Goal: Task Accomplishment & Management: Use online tool/utility

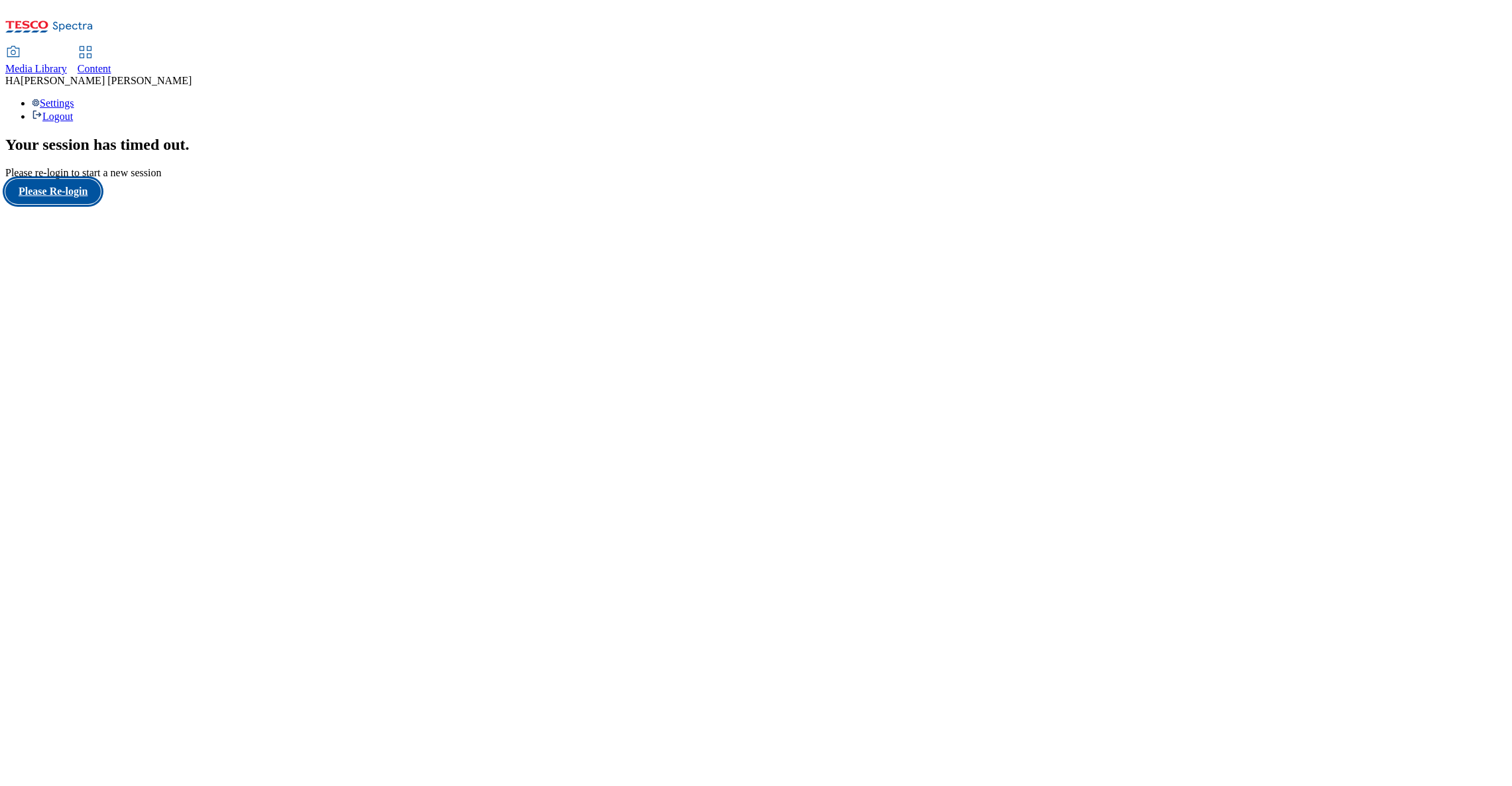
click at [58, 204] on button "Please Re-login" at bounding box center [54, 192] width 96 height 25
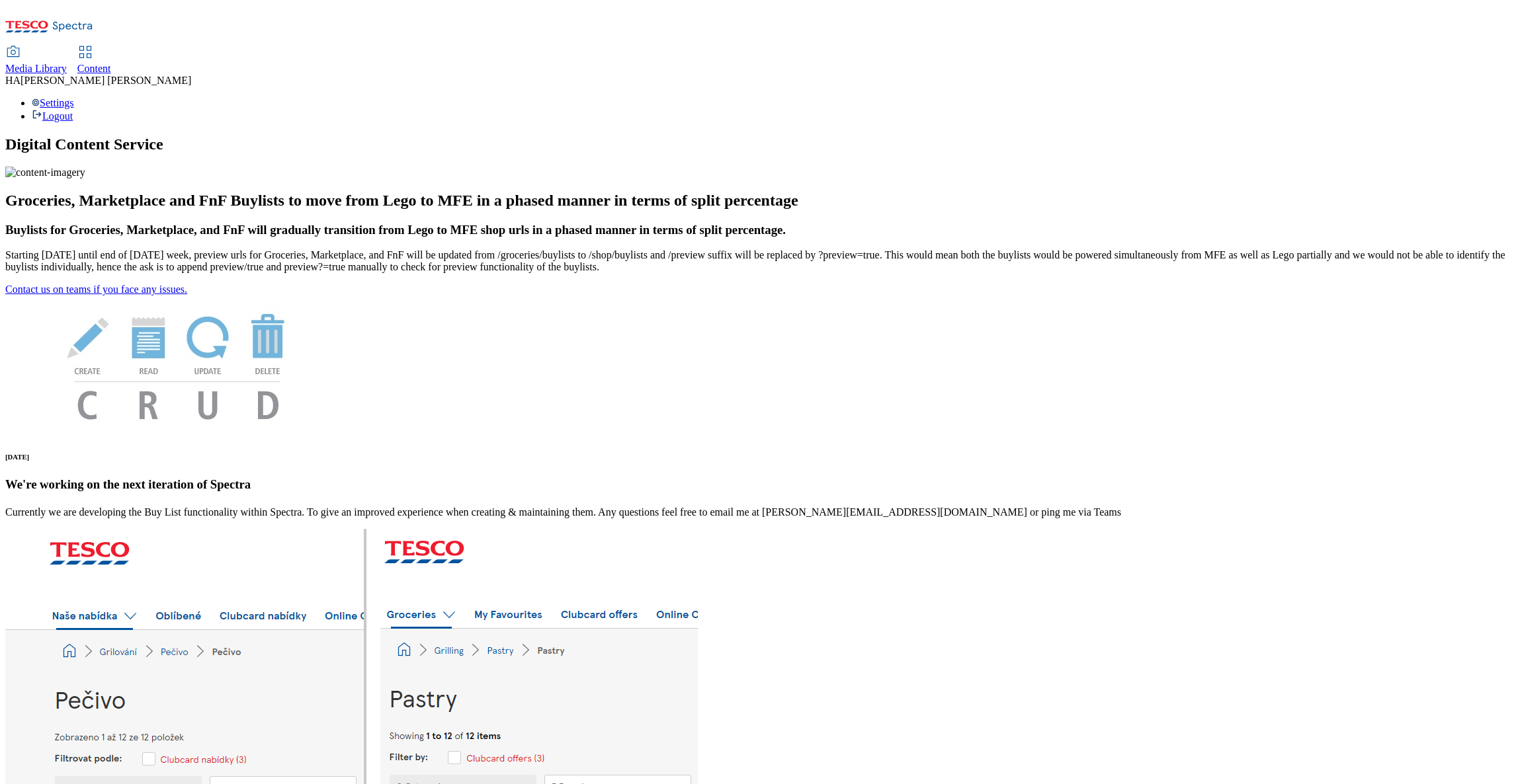
click at [112, 63] on span "Content" at bounding box center [95, 68] width 34 height 11
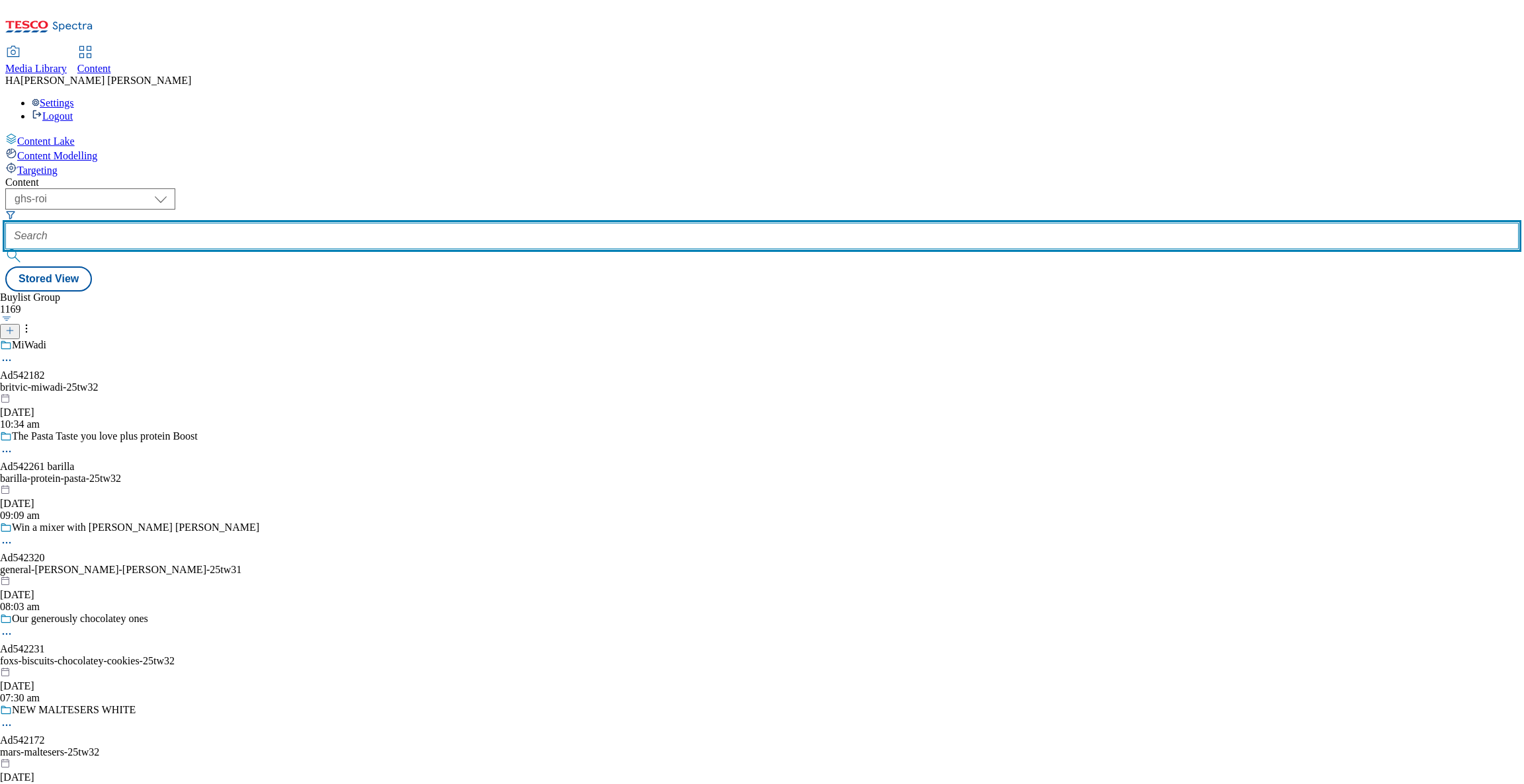
click at [315, 223] on input "text" at bounding box center [762, 236] width 1514 height 26
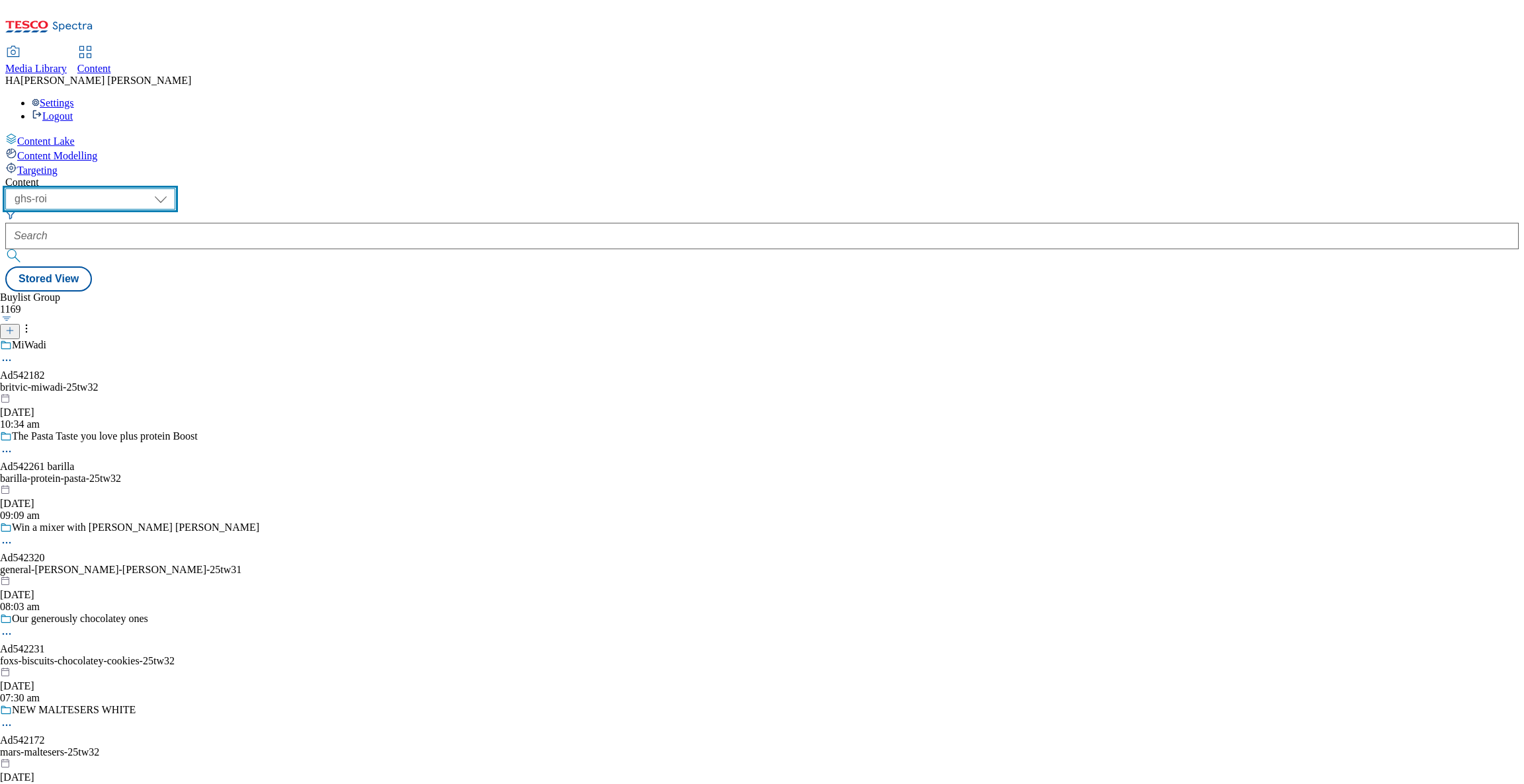
click at [175, 188] on select "ghs-roi ghs-[GEOGRAPHIC_DATA]" at bounding box center [90, 199] width 170 height 22
select select "ghs-[GEOGRAPHIC_DATA]"
click at [172, 188] on select "ghs-roi ghs-[GEOGRAPHIC_DATA]" at bounding box center [90, 199] width 170 height 22
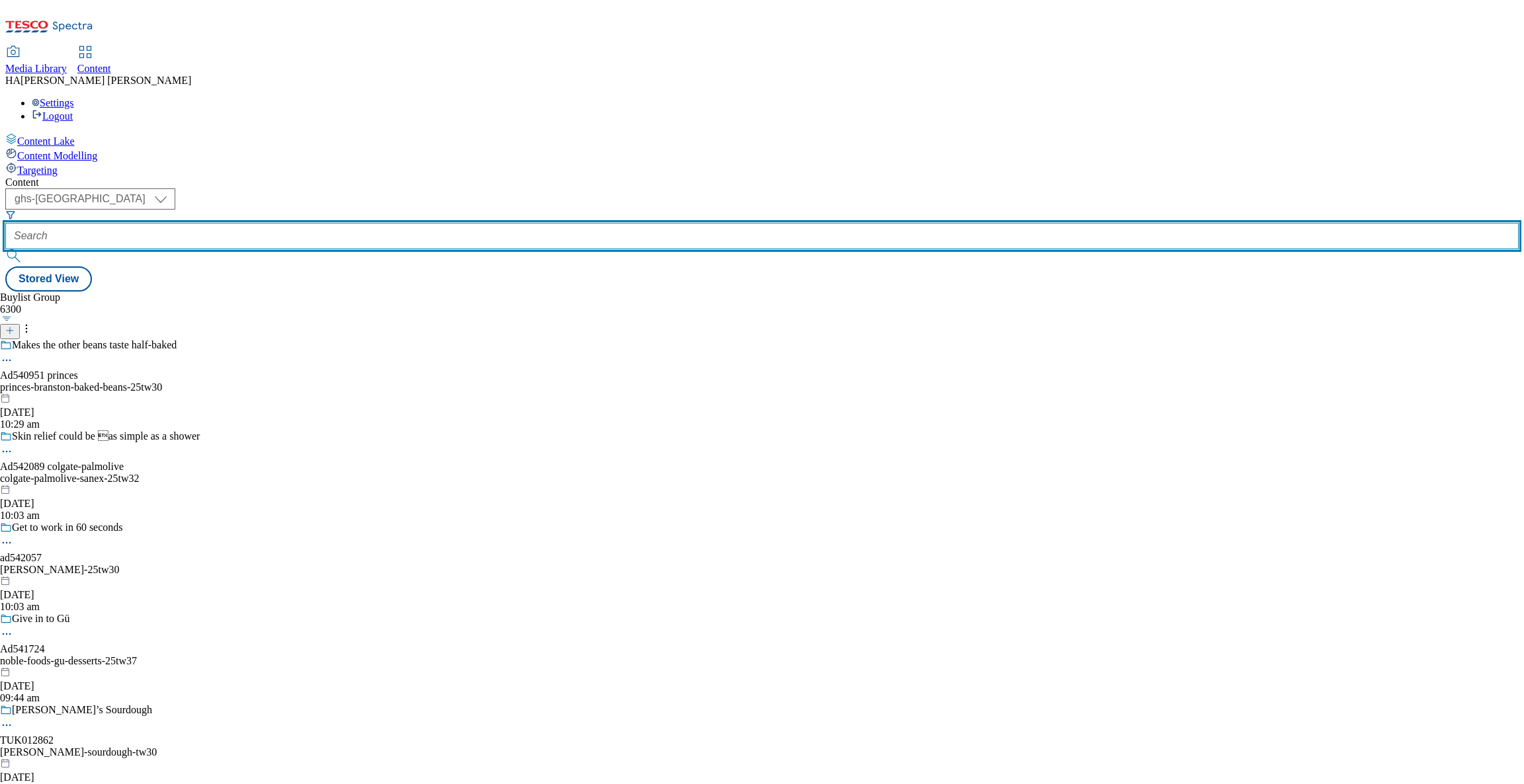
click at [316, 223] on input "text" at bounding box center [762, 236] width 1514 height 26
paste input "low-everyday-prices"
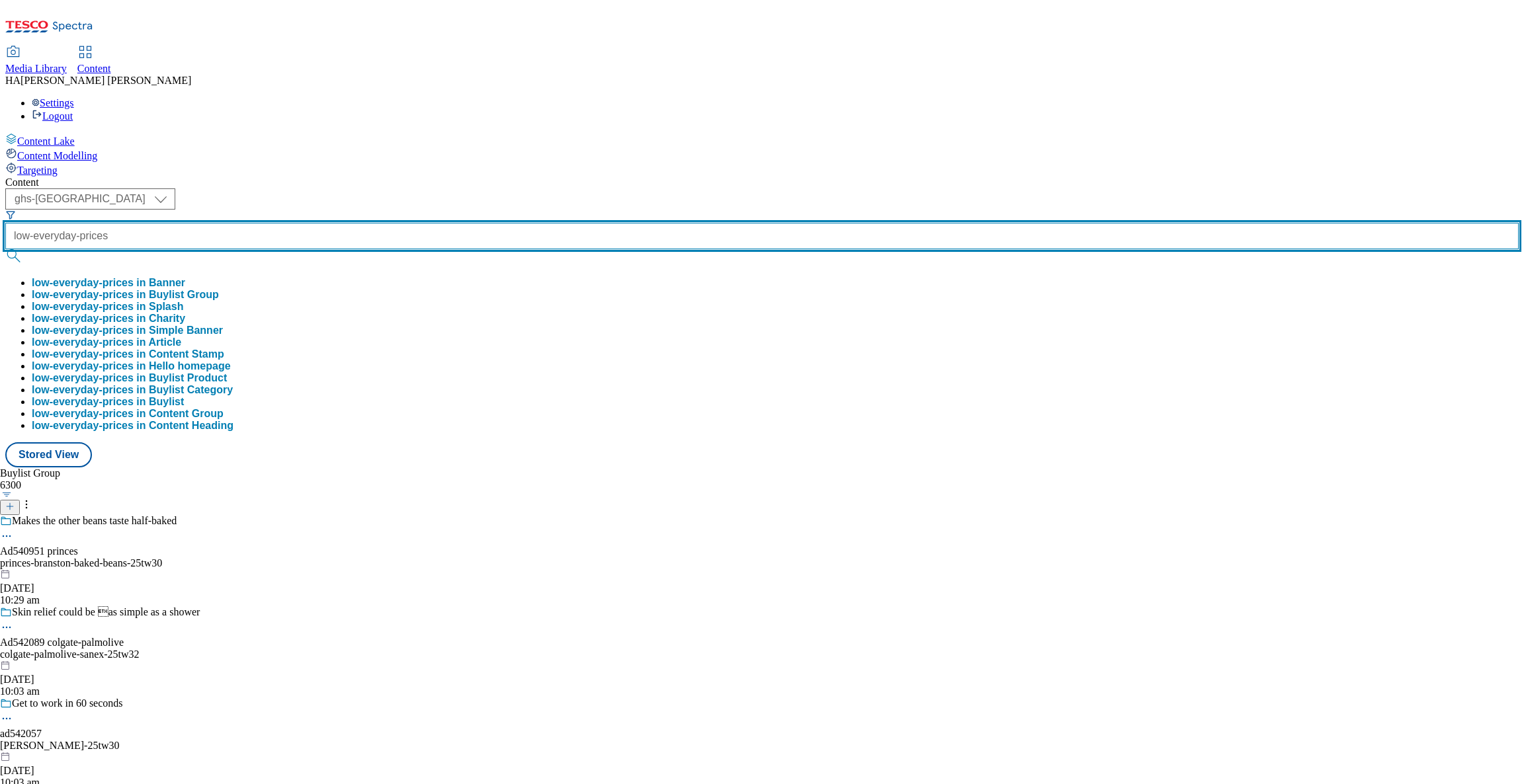
type input "low-everyday-prices"
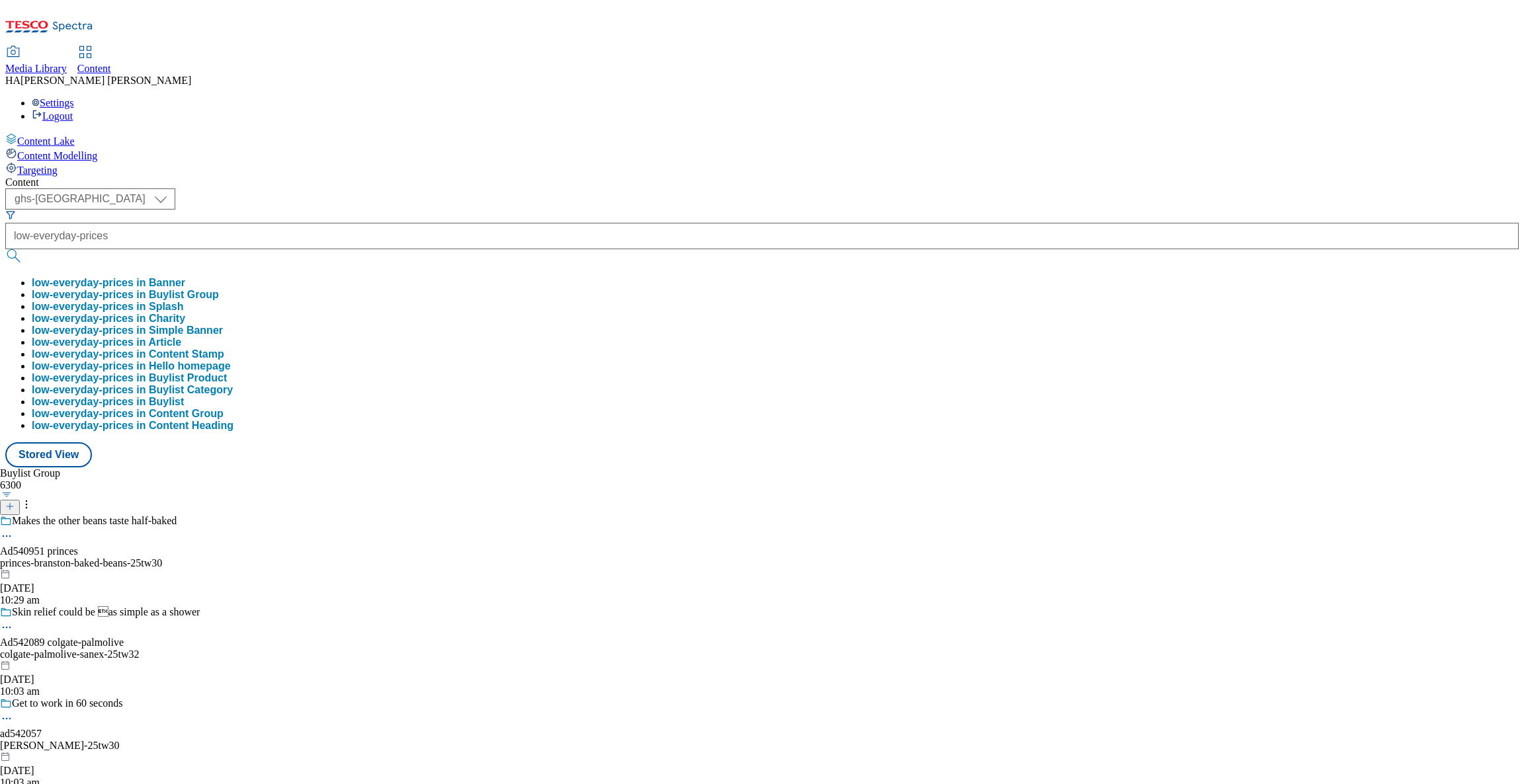
click at [219, 288] on button "low-everyday-prices in Buylist Group" at bounding box center [126, 294] width 187 height 12
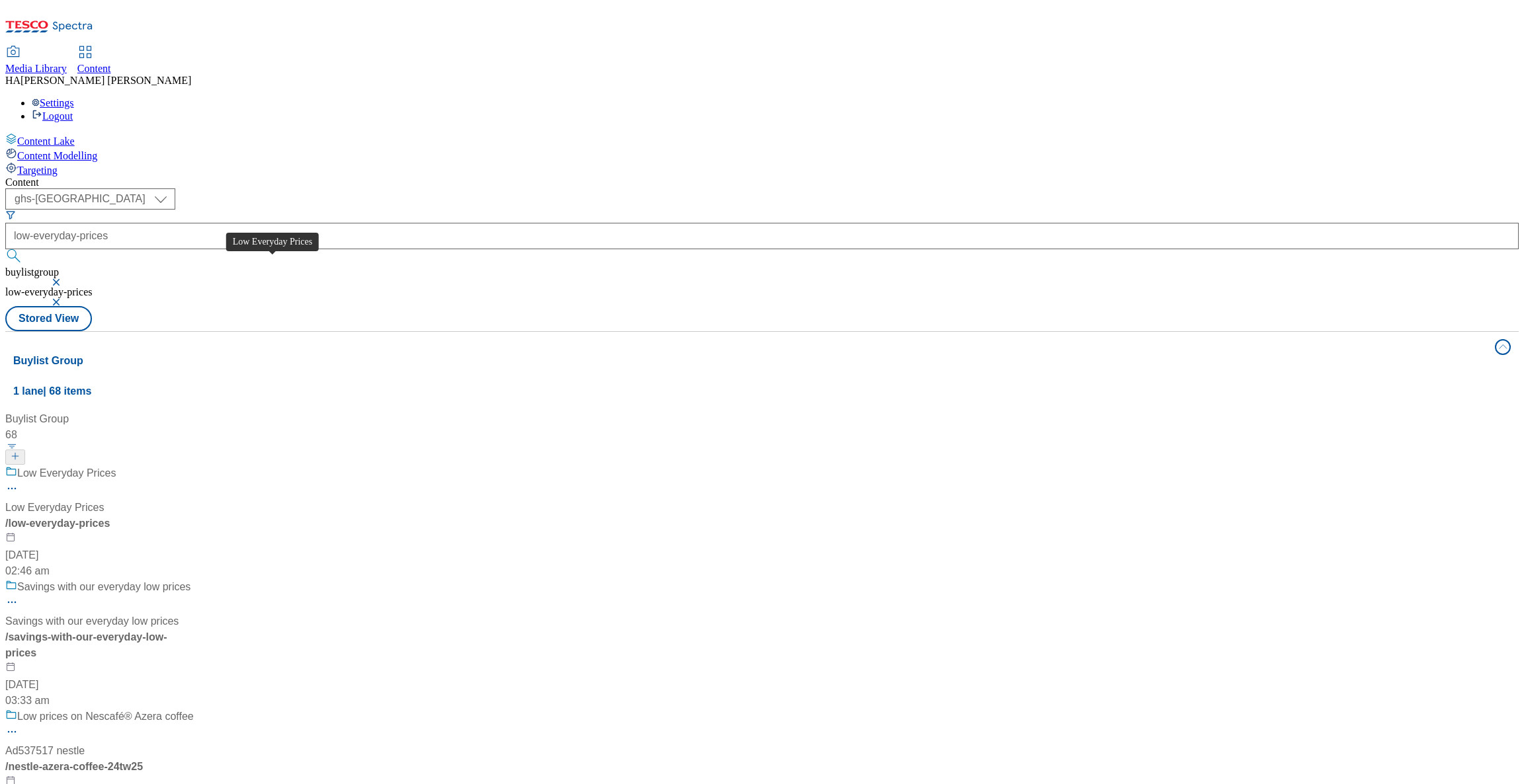
click at [116, 466] on span "Low Everyday Prices" at bounding box center [66, 474] width 98 height 17
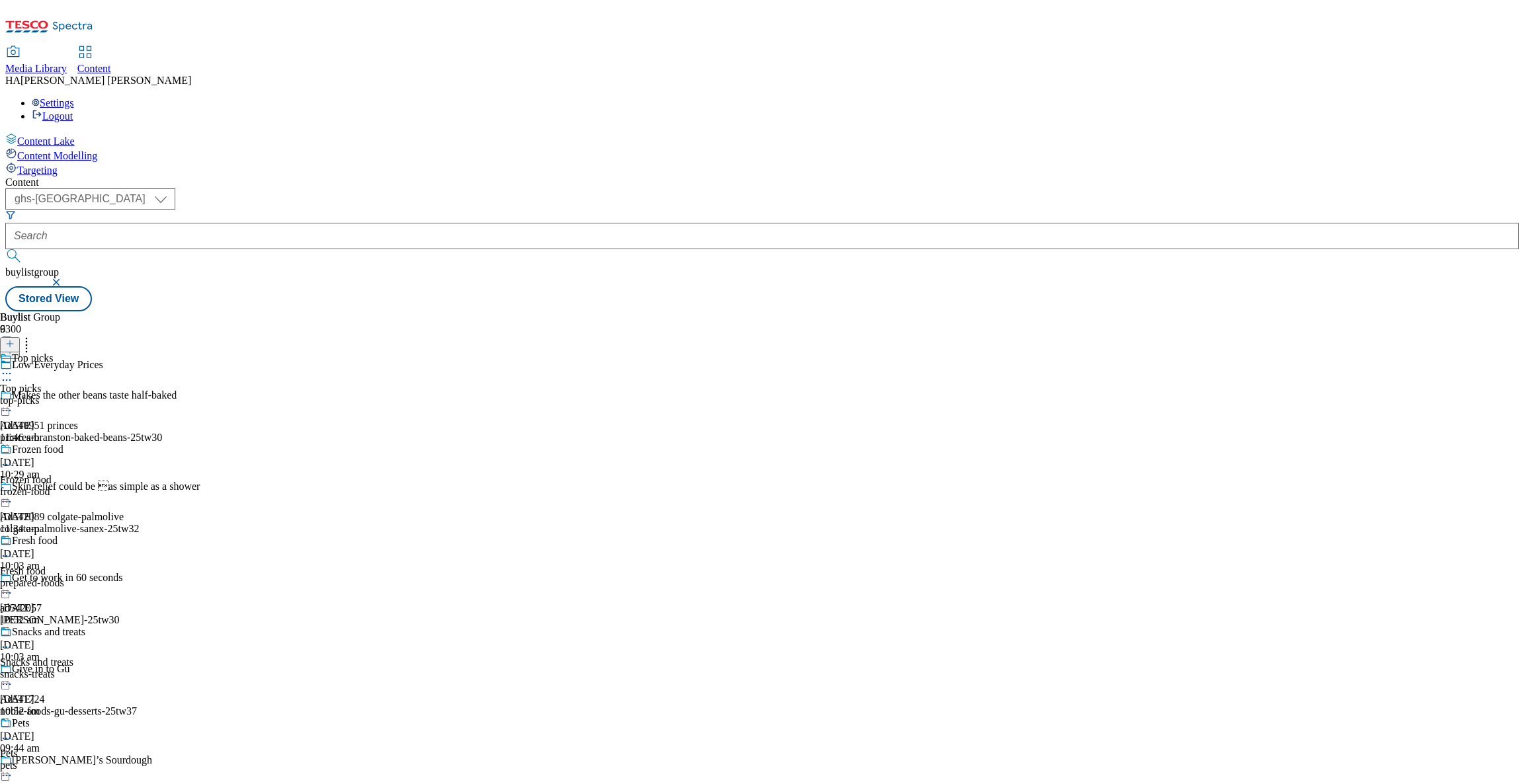
click at [115, 394] on div "top-picks" at bounding box center [57, 400] width 115 height 12
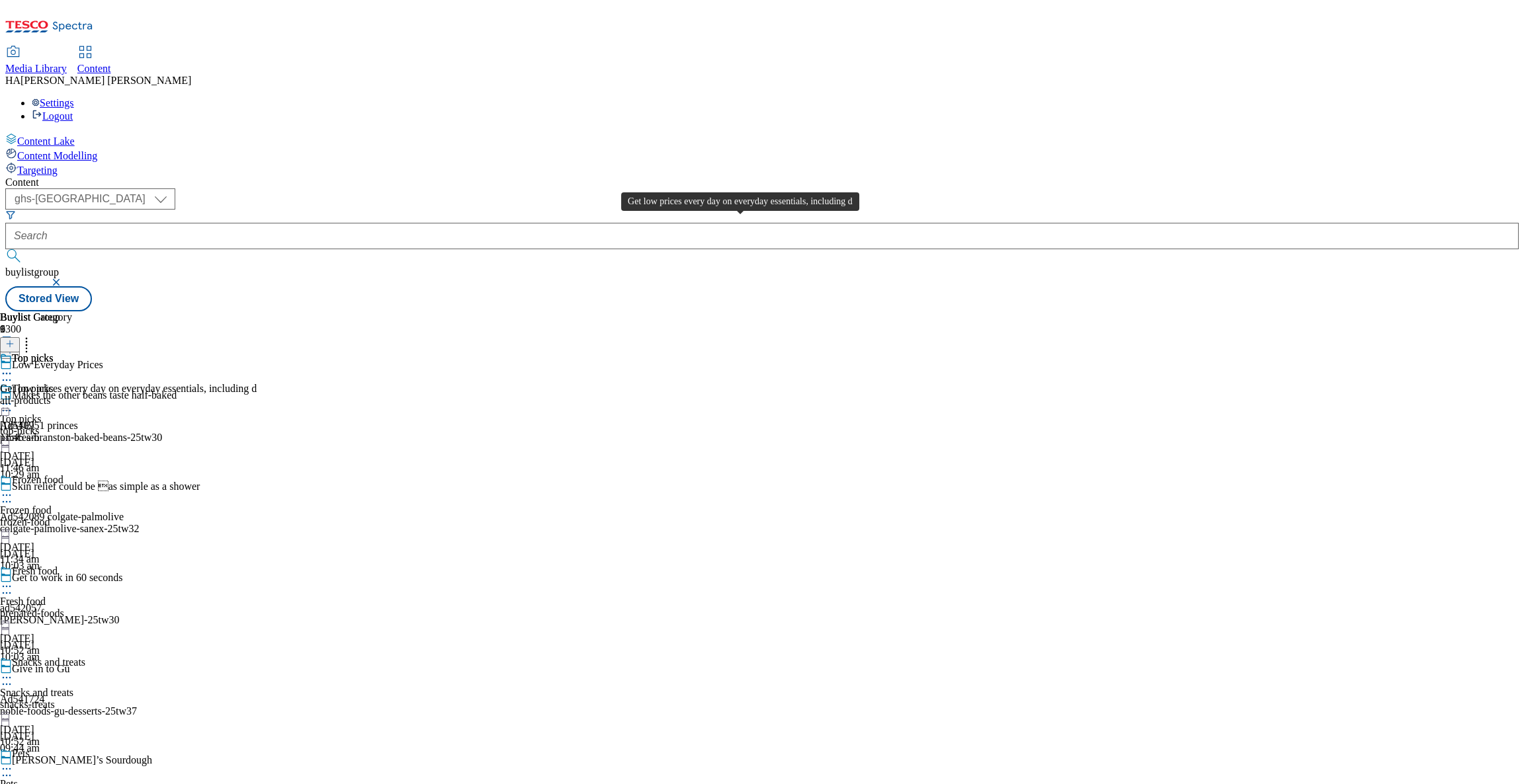
click at [257, 383] on div "Get low prices every day on everyday essentials, including d" at bounding box center [128, 389] width 257 height 12
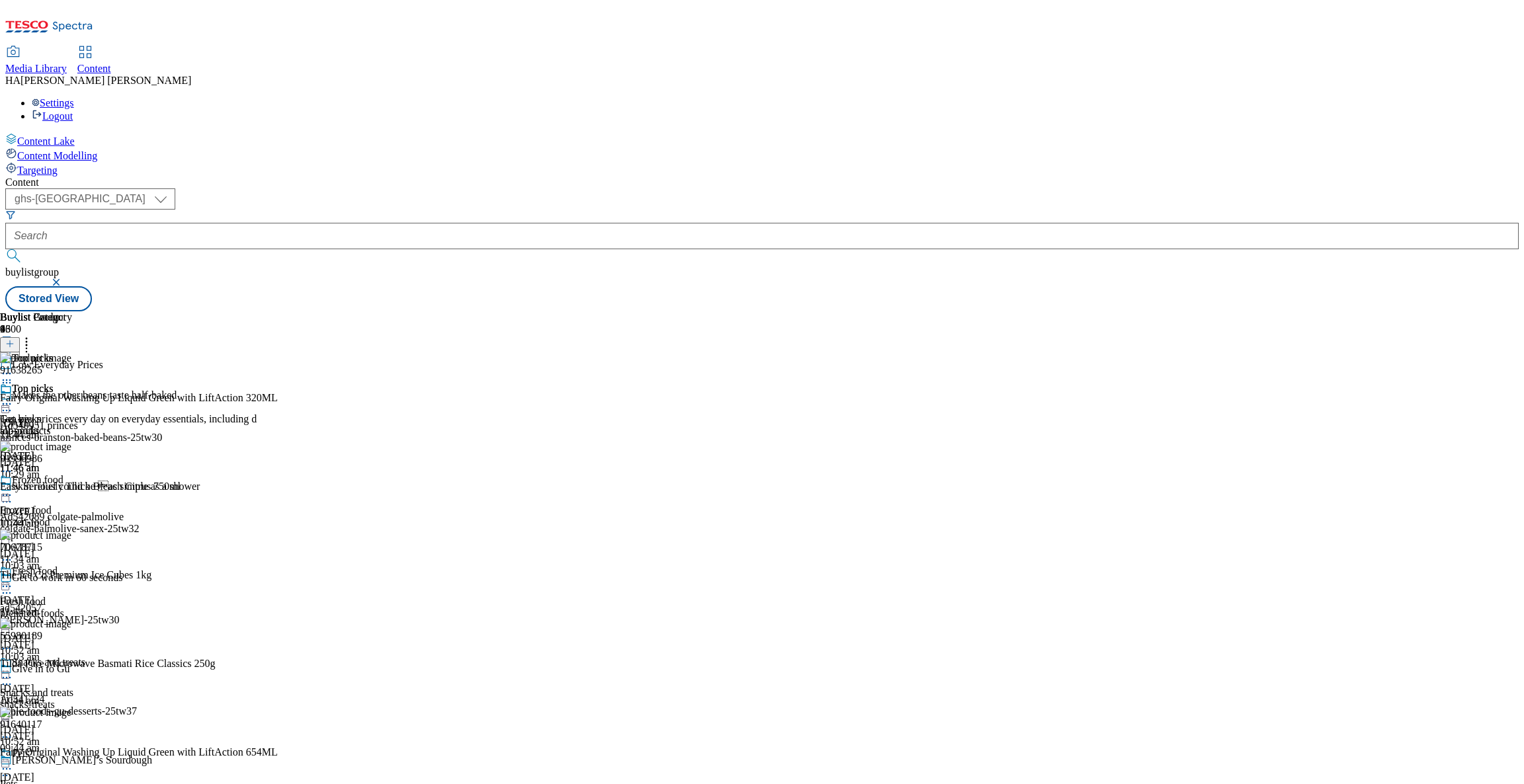
click at [277, 311] on header "Buylist Product 46" at bounding box center [139, 332] width 277 height 41
click at [33, 335] on icon at bounding box center [26, 342] width 13 height 13
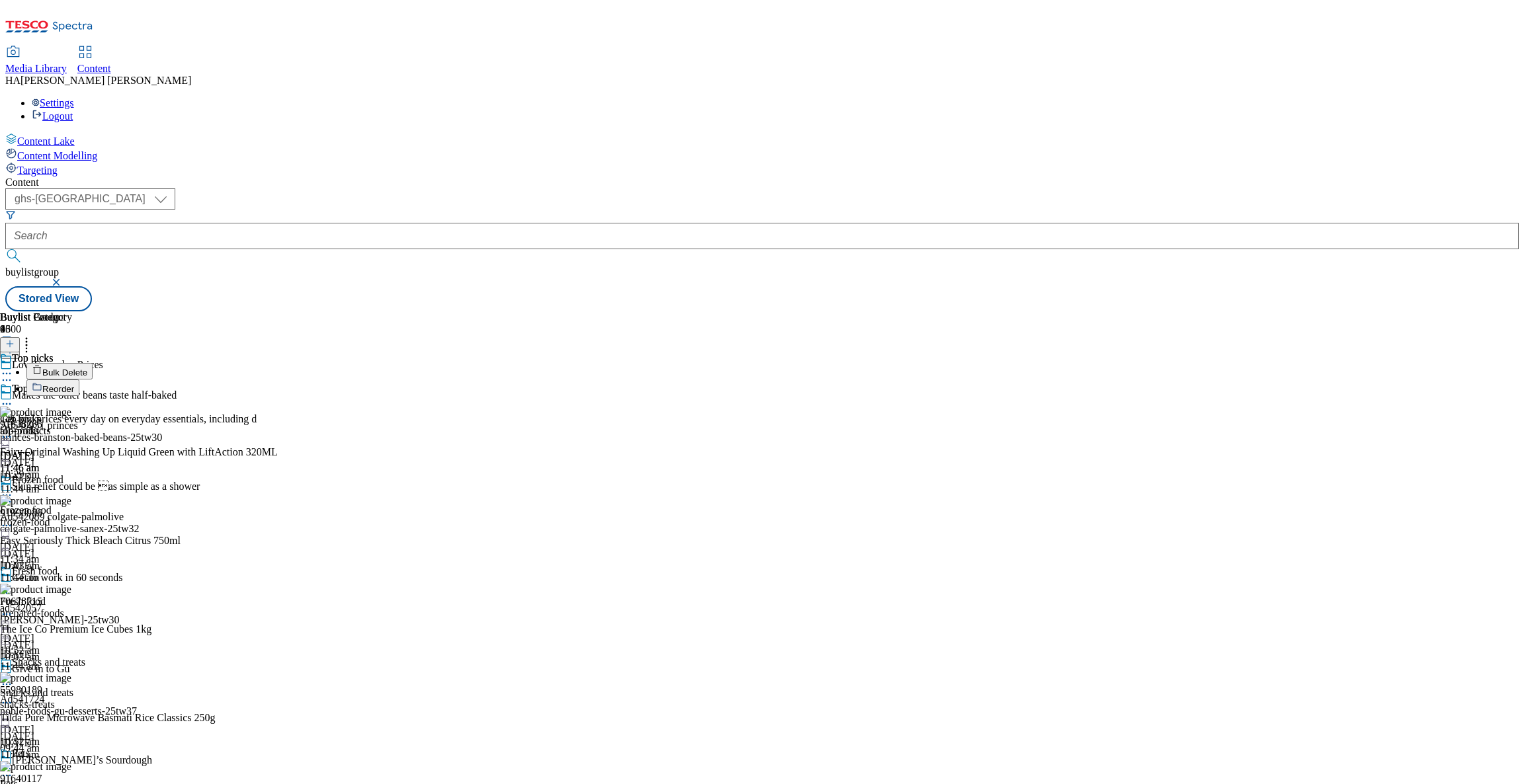
click at [93, 363] on button "Bulk Delete" at bounding box center [59, 372] width 67 height 17
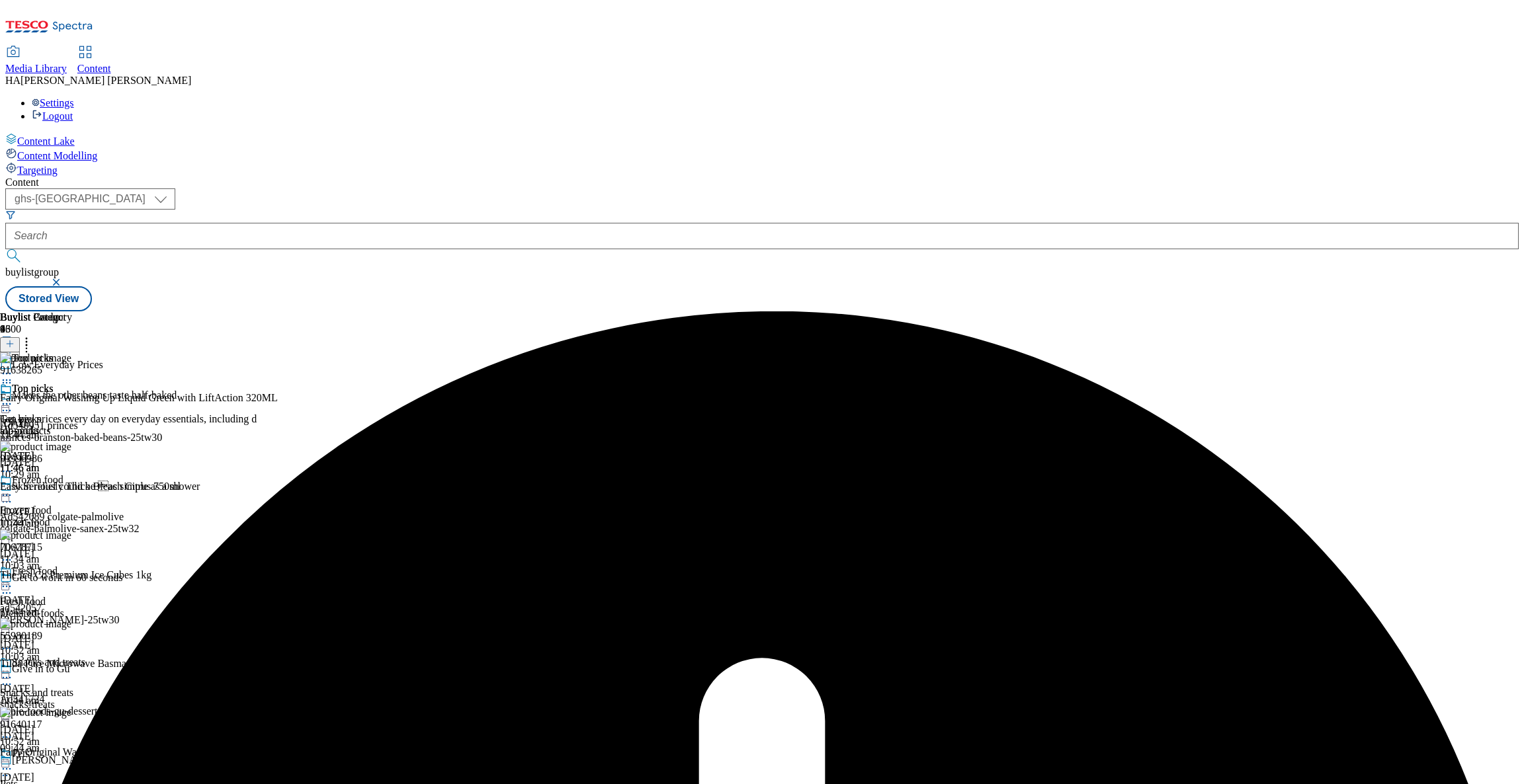
click at [13, 397] on icon at bounding box center [7, 404] width 13 height 13
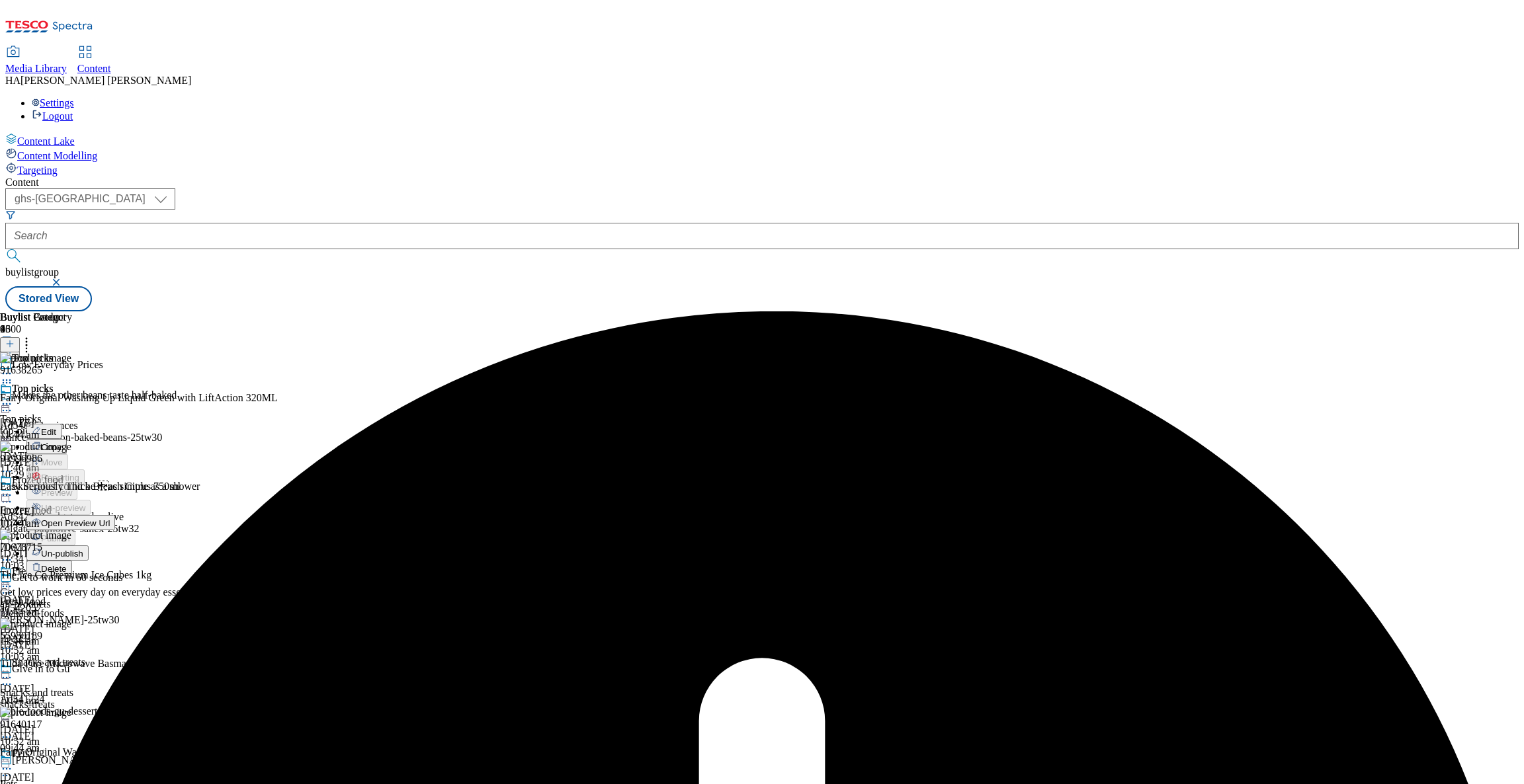
click at [83, 549] on span "Un-publish" at bounding box center [62, 554] width 42 height 10
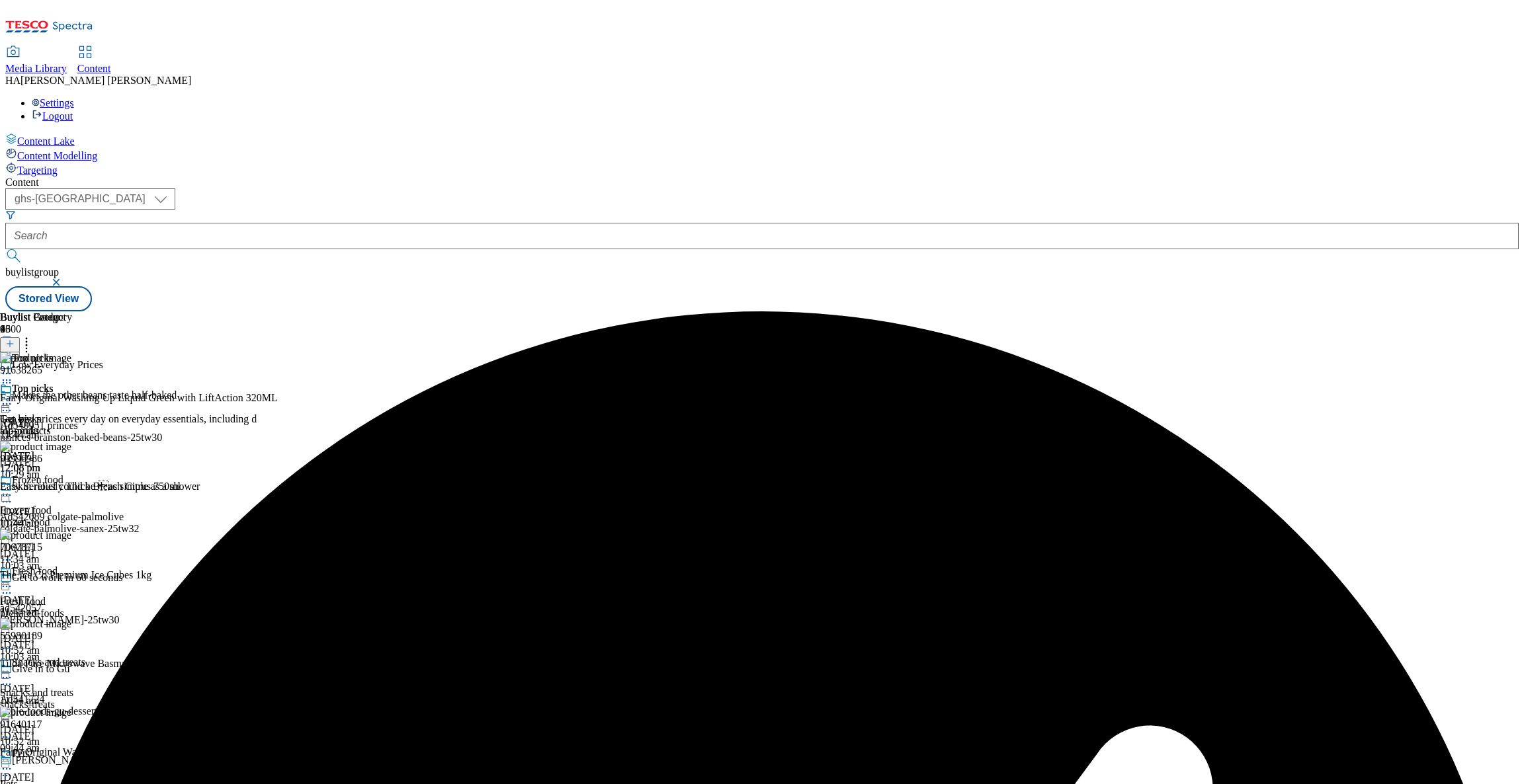
click at [13, 397] on icon at bounding box center [7, 404] width 13 height 13
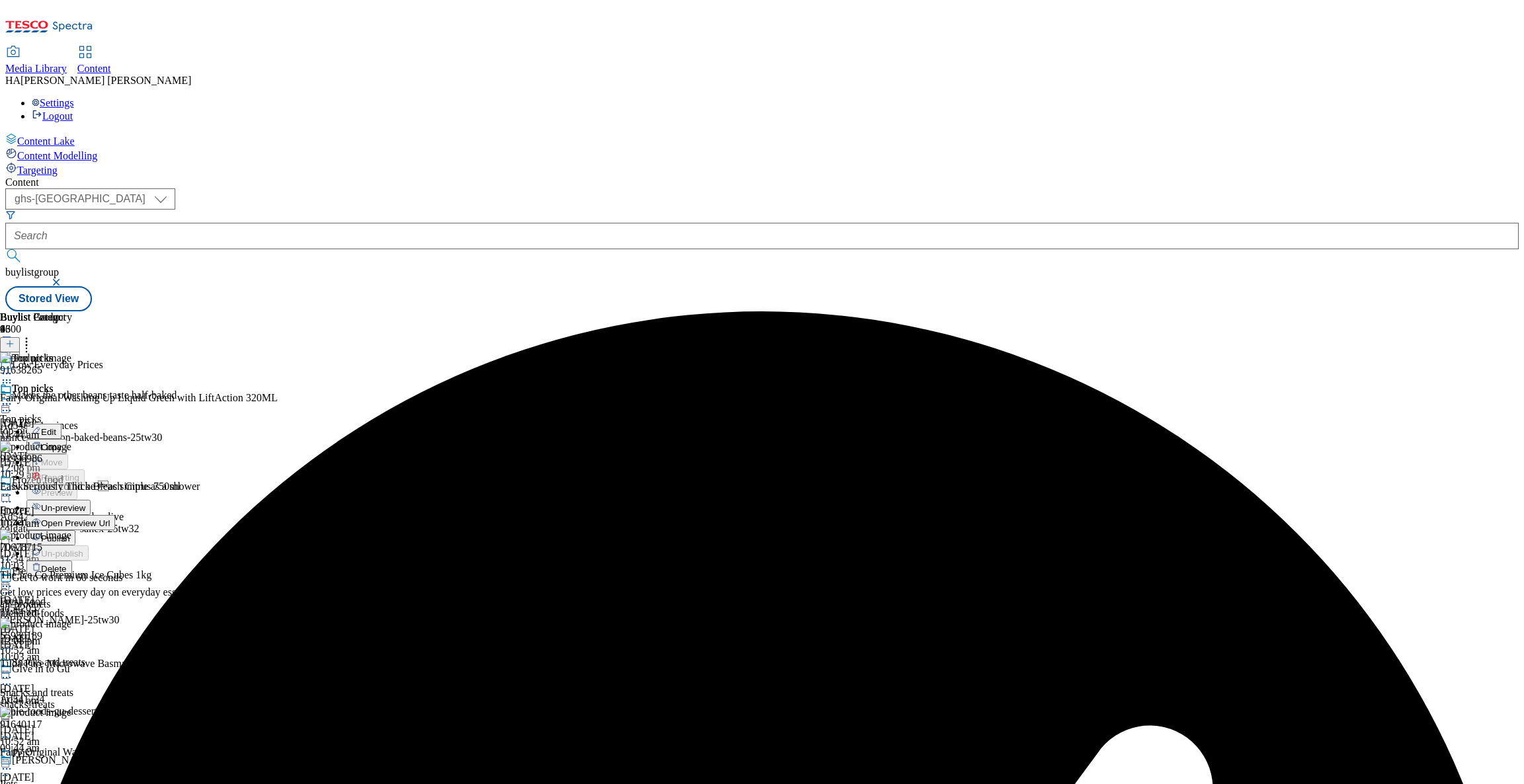
click at [85, 503] on span "Un-preview" at bounding box center [63, 508] width 44 height 10
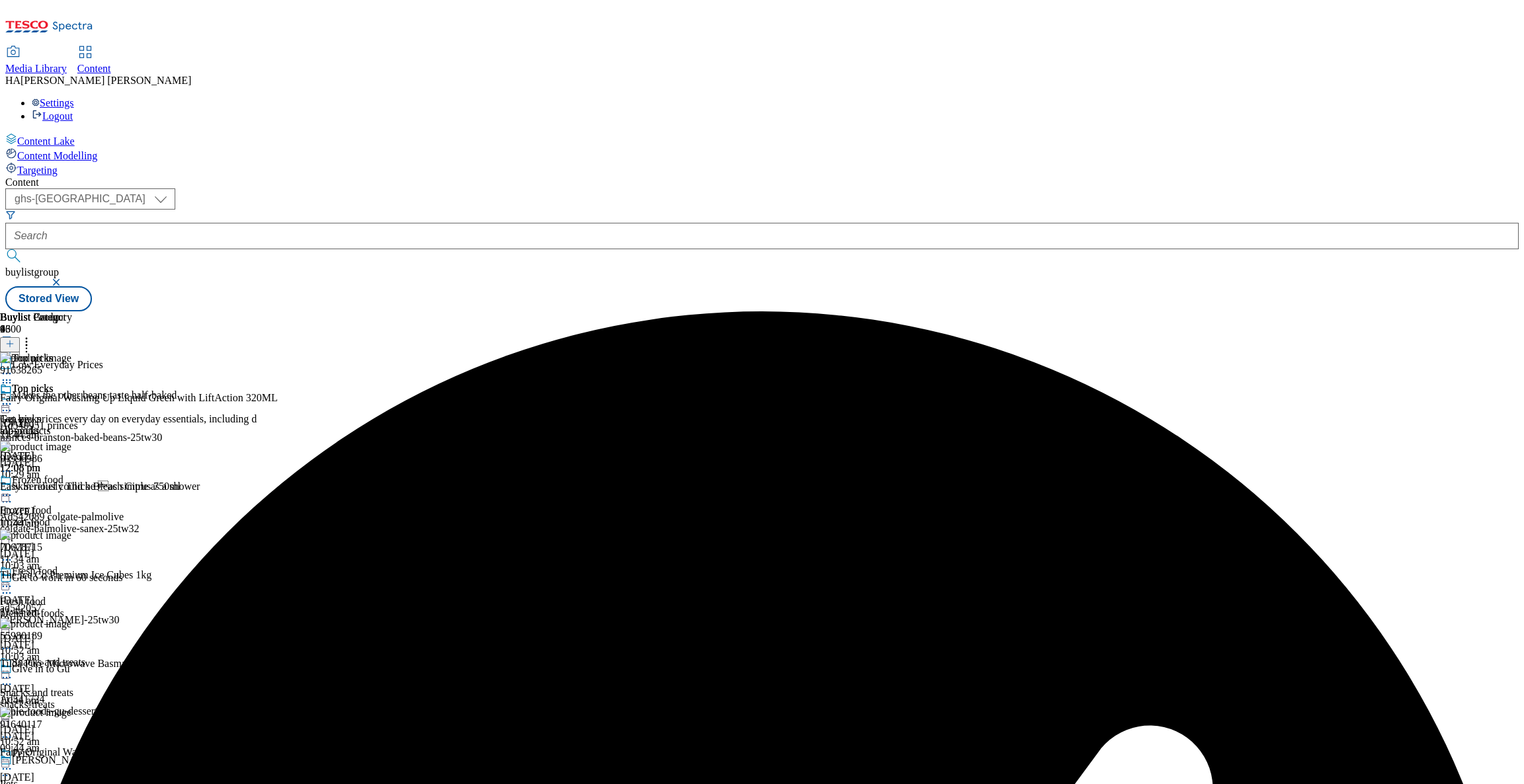
click at [257, 383] on div "Top picks" at bounding box center [128, 398] width 257 height 30
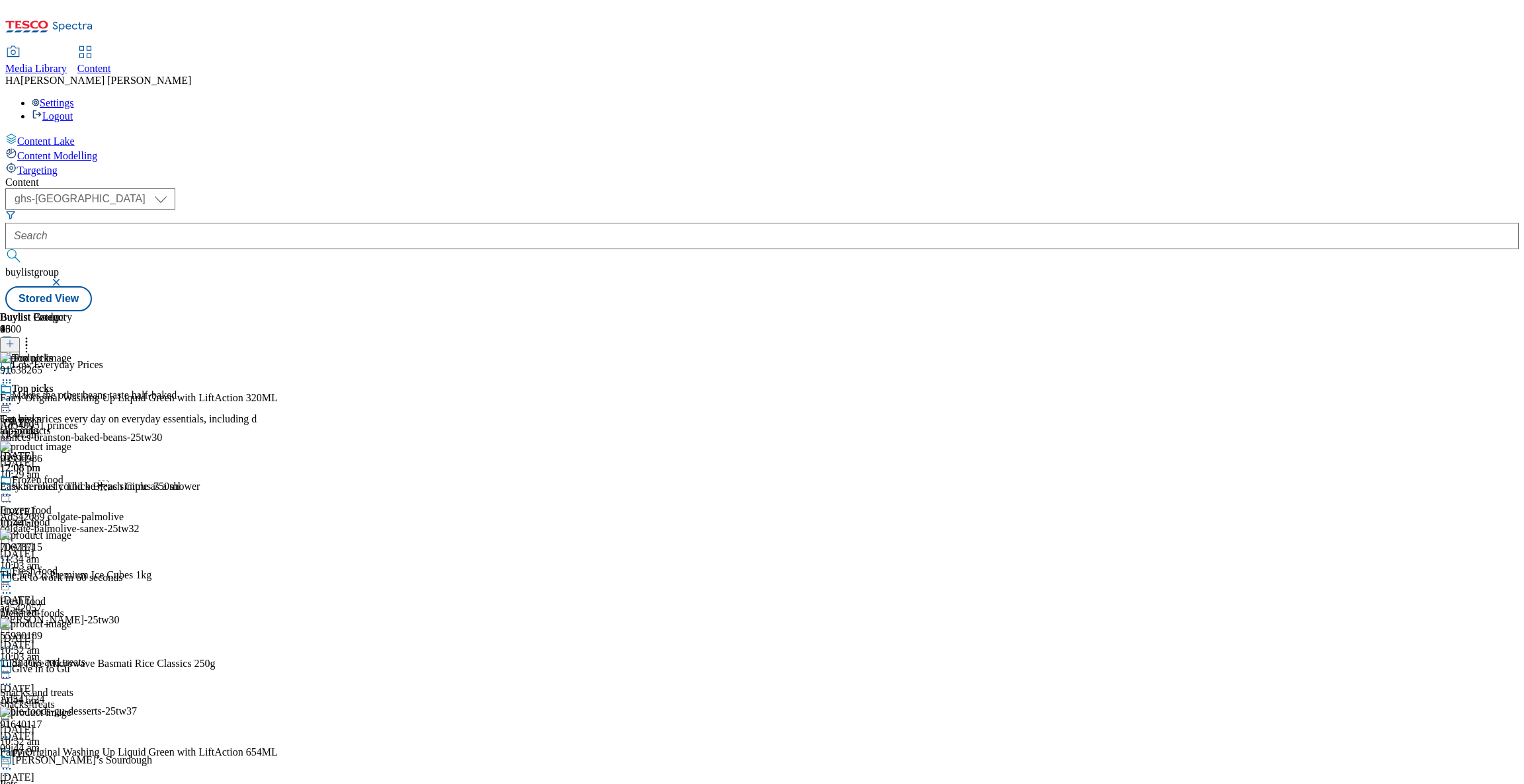
click at [33, 335] on icon at bounding box center [26, 342] width 13 height 13
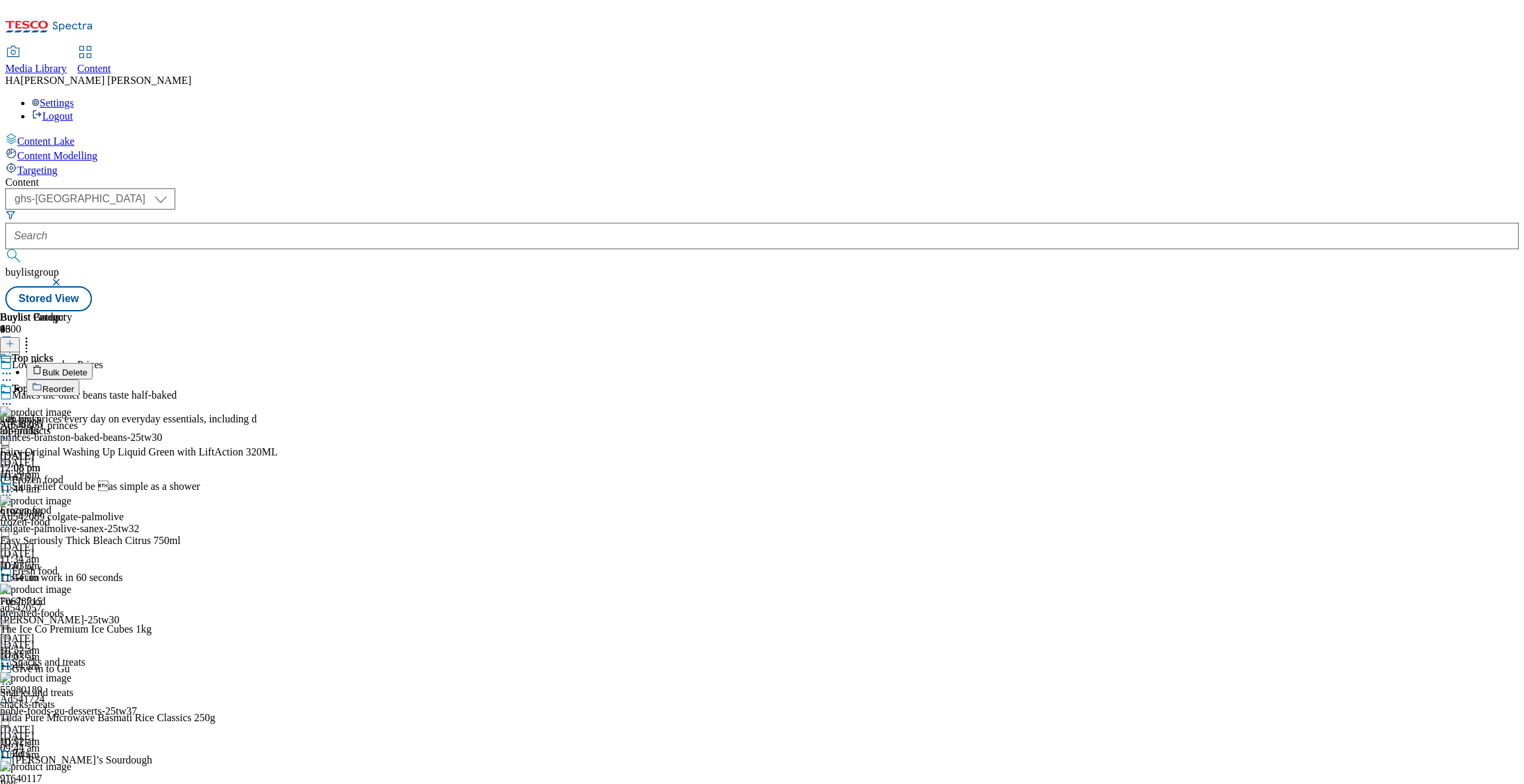
click at [93, 363] on button "Bulk Delete" at bounding box center [59, 372] width 67 height 17
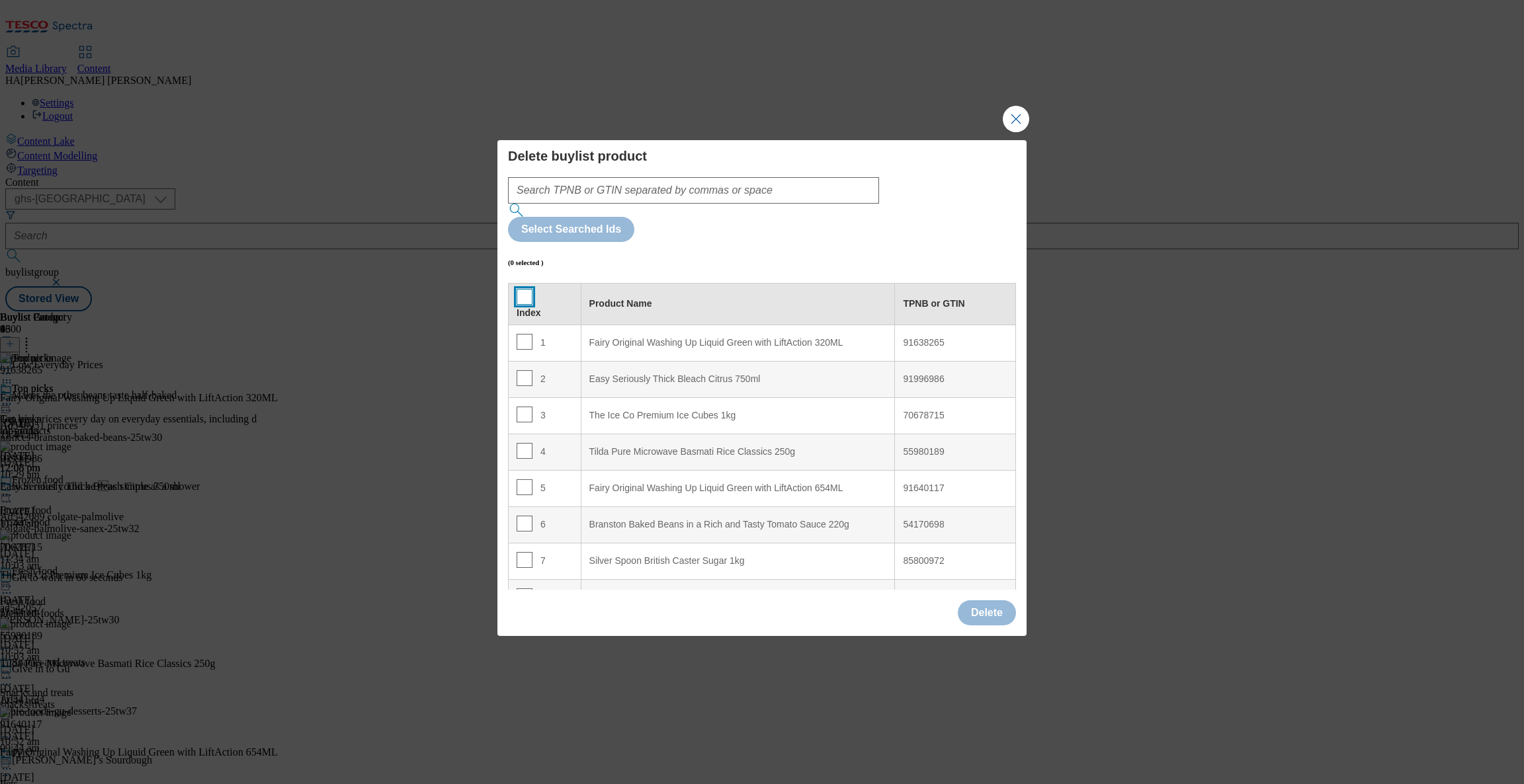
click at [521, 288] on input "Modal" at bounding box center [524, 296] width 16 height 16
checkbox input "true"
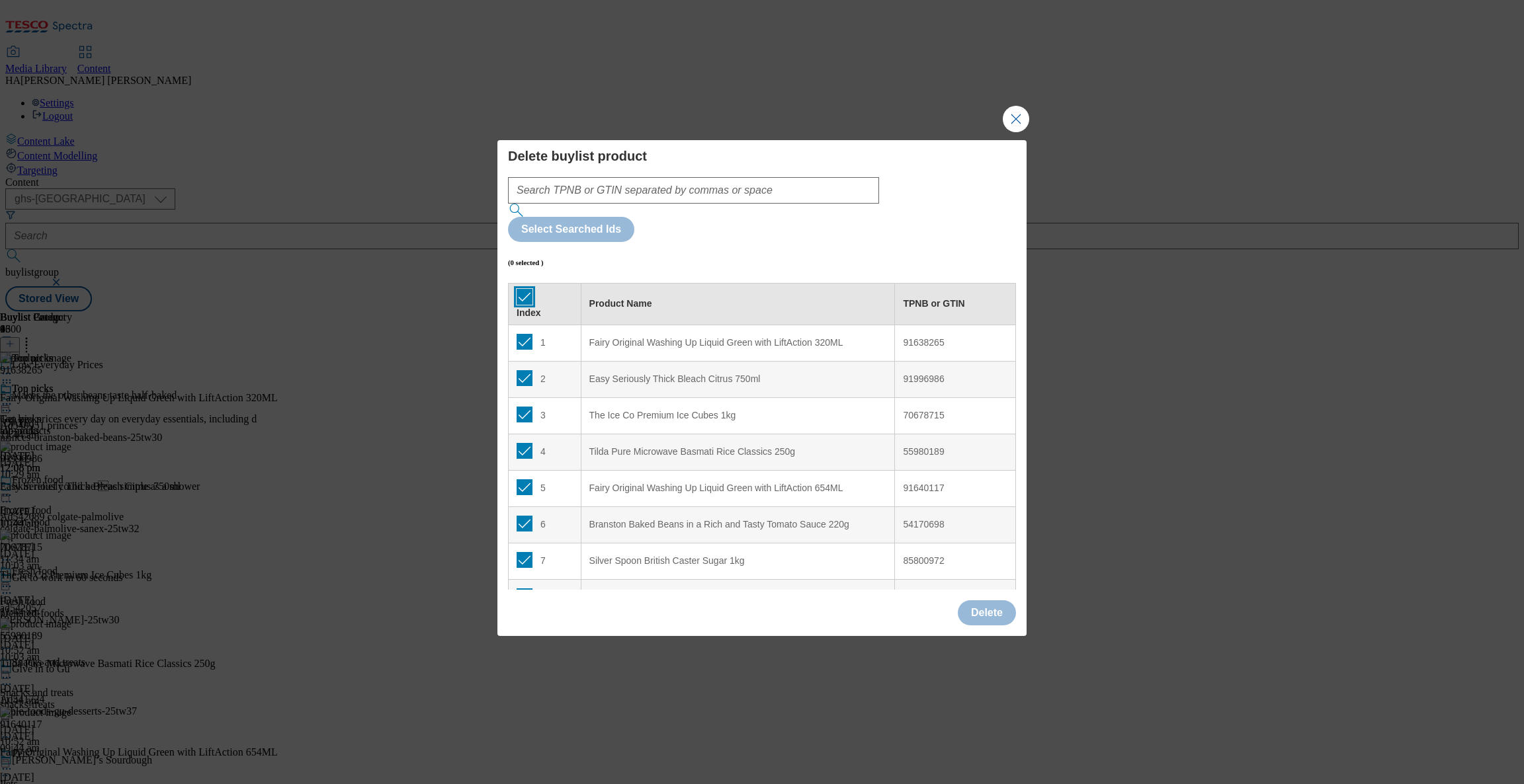
checkbox input "true"
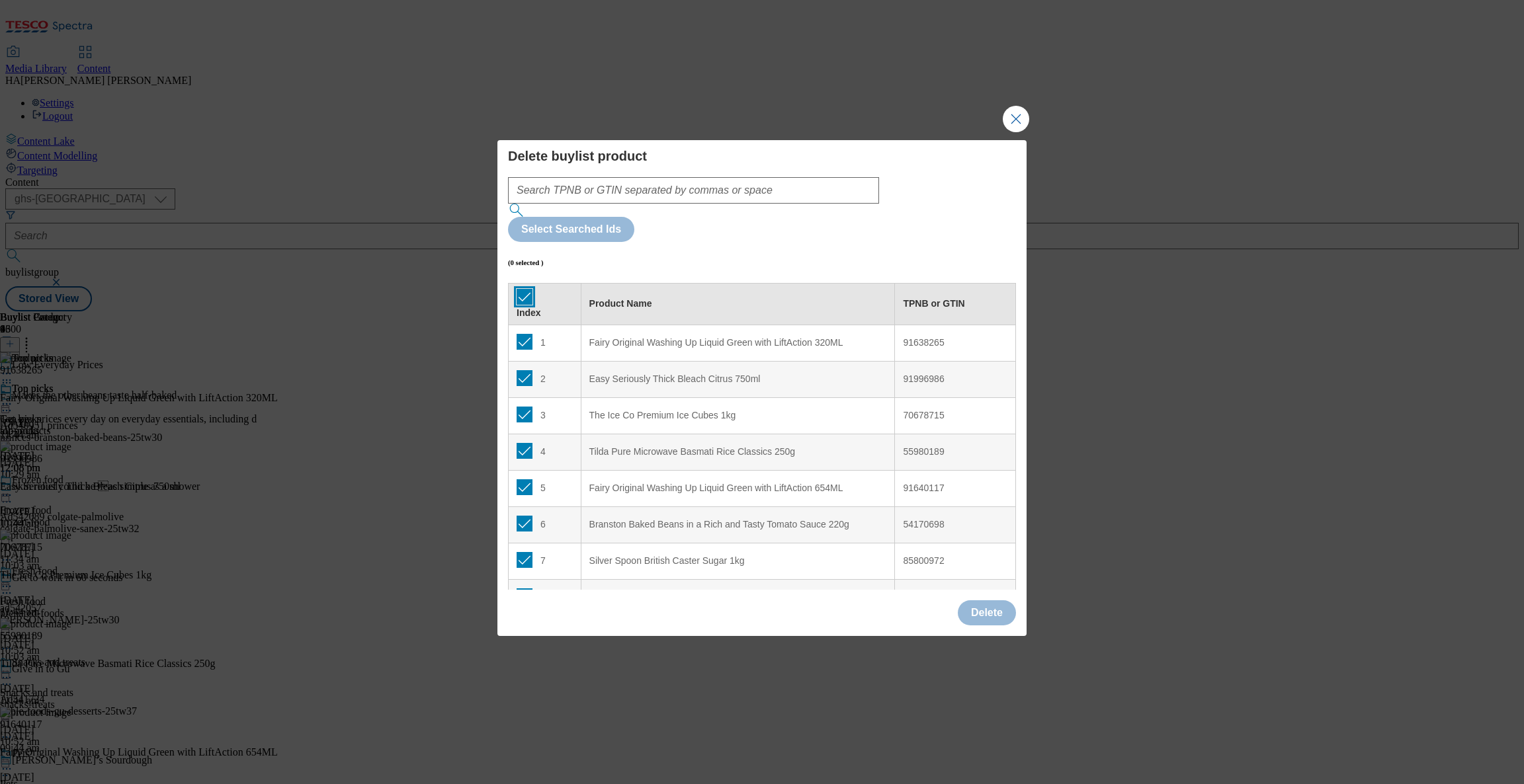
checkbox input "true"
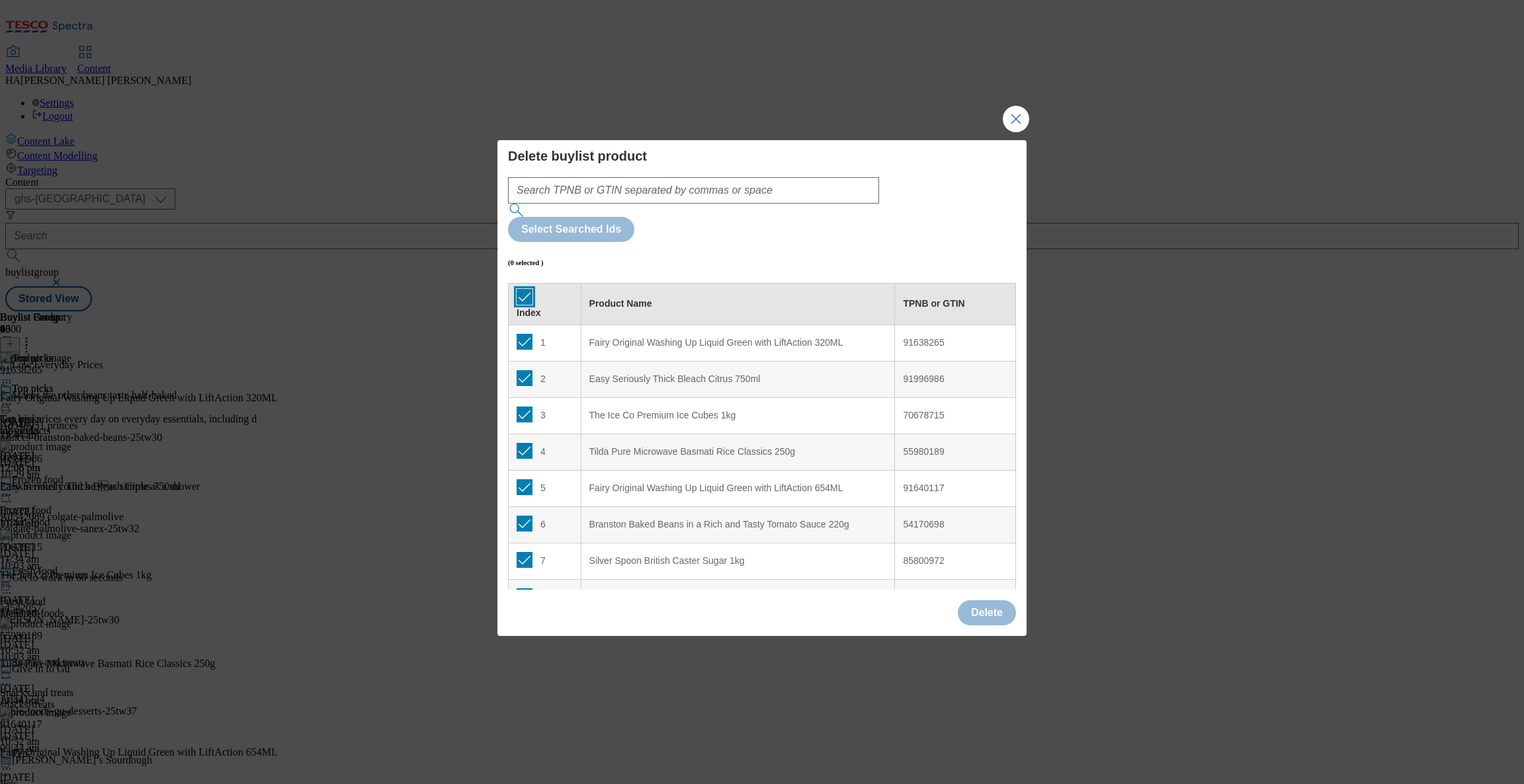
checkbox input "true"
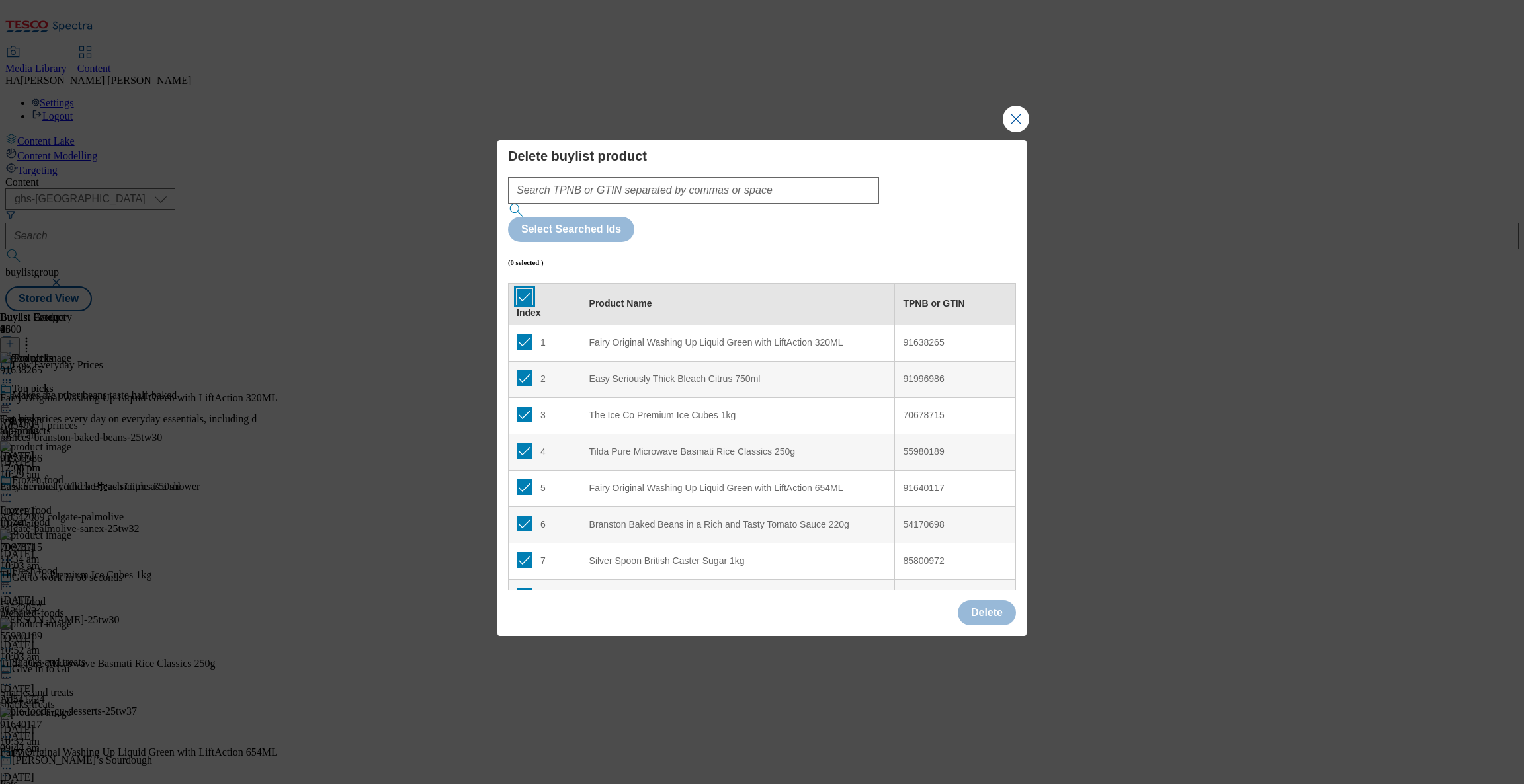
checkbox input "true"
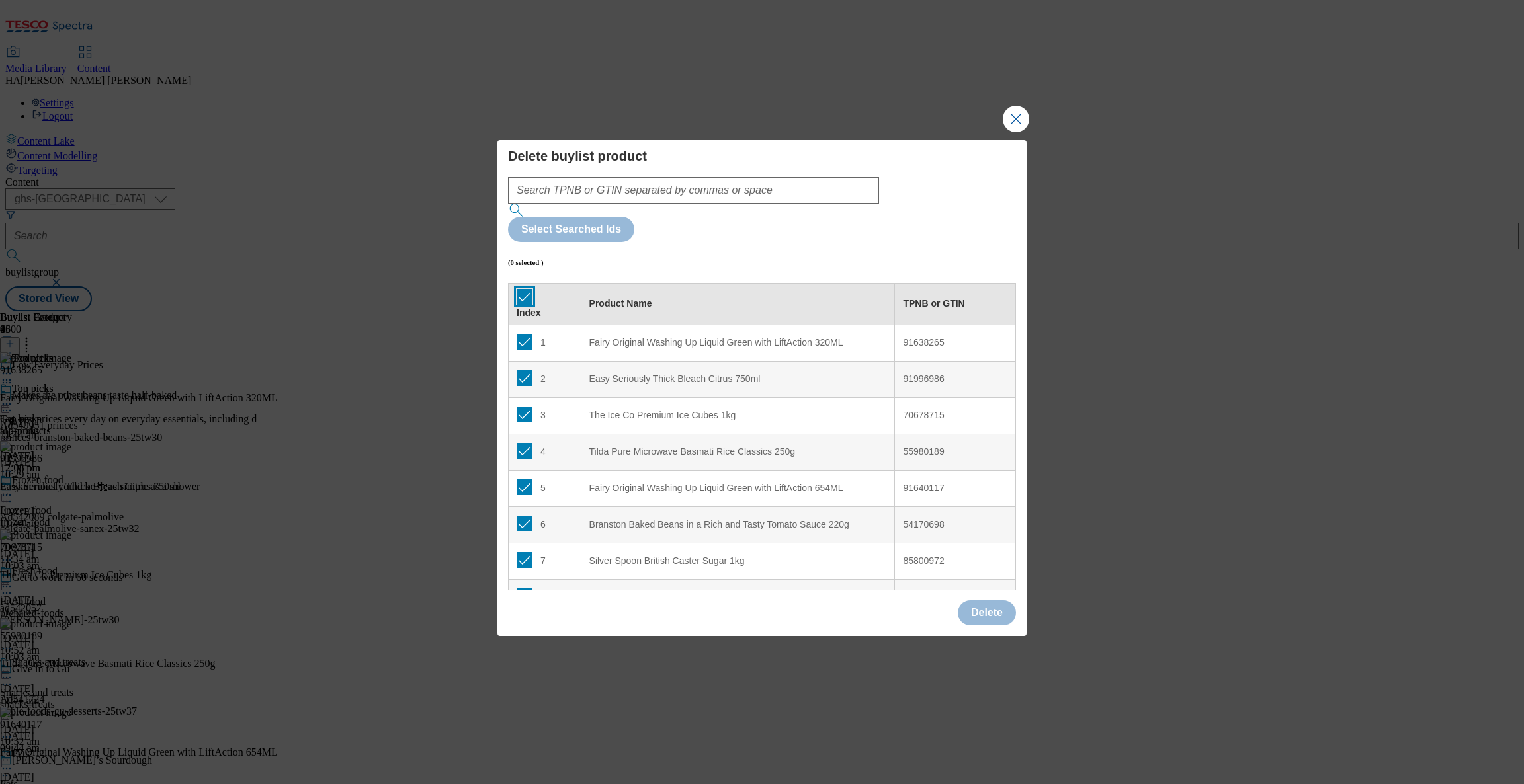
checkbox input "true"
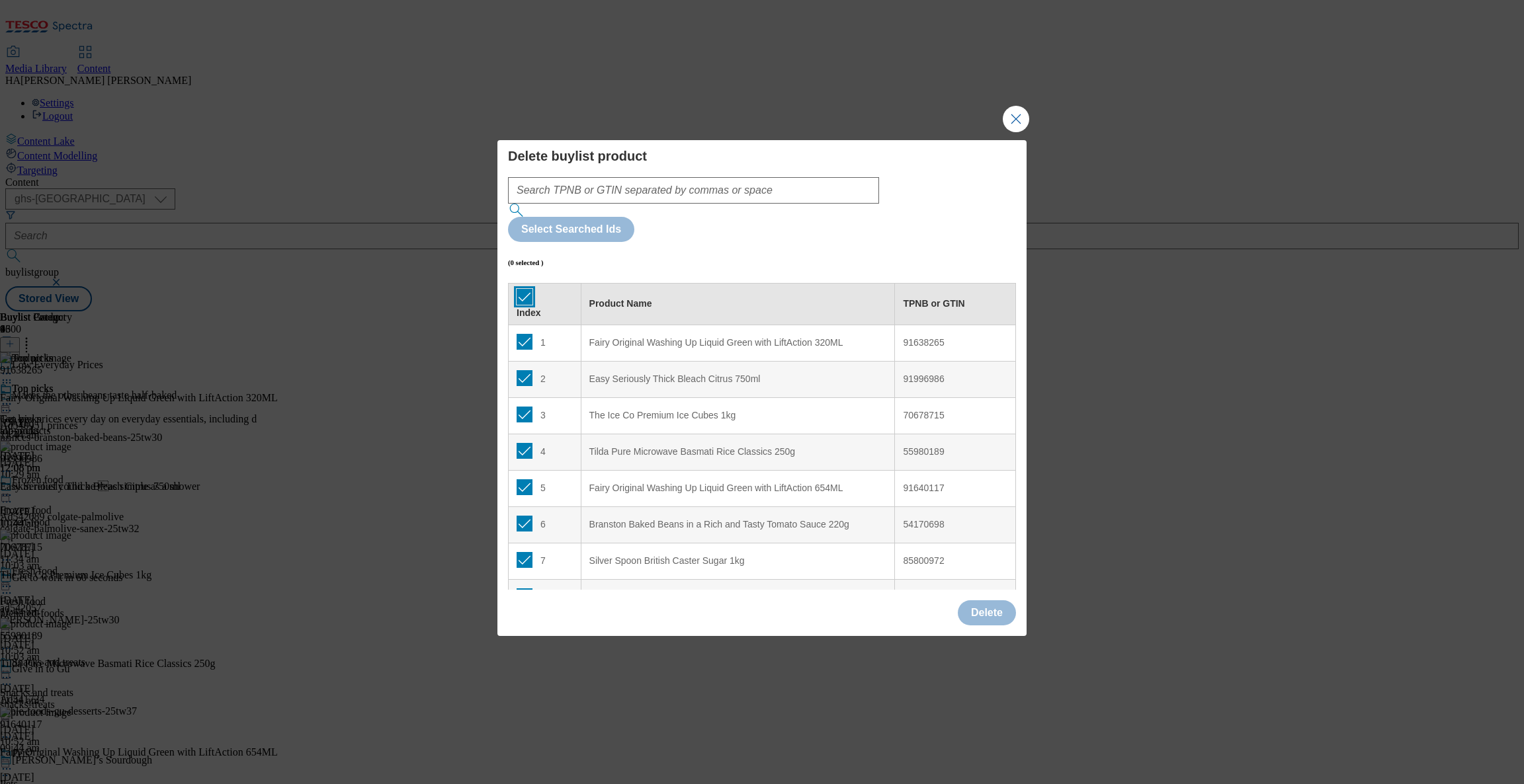
checkbox input "true"
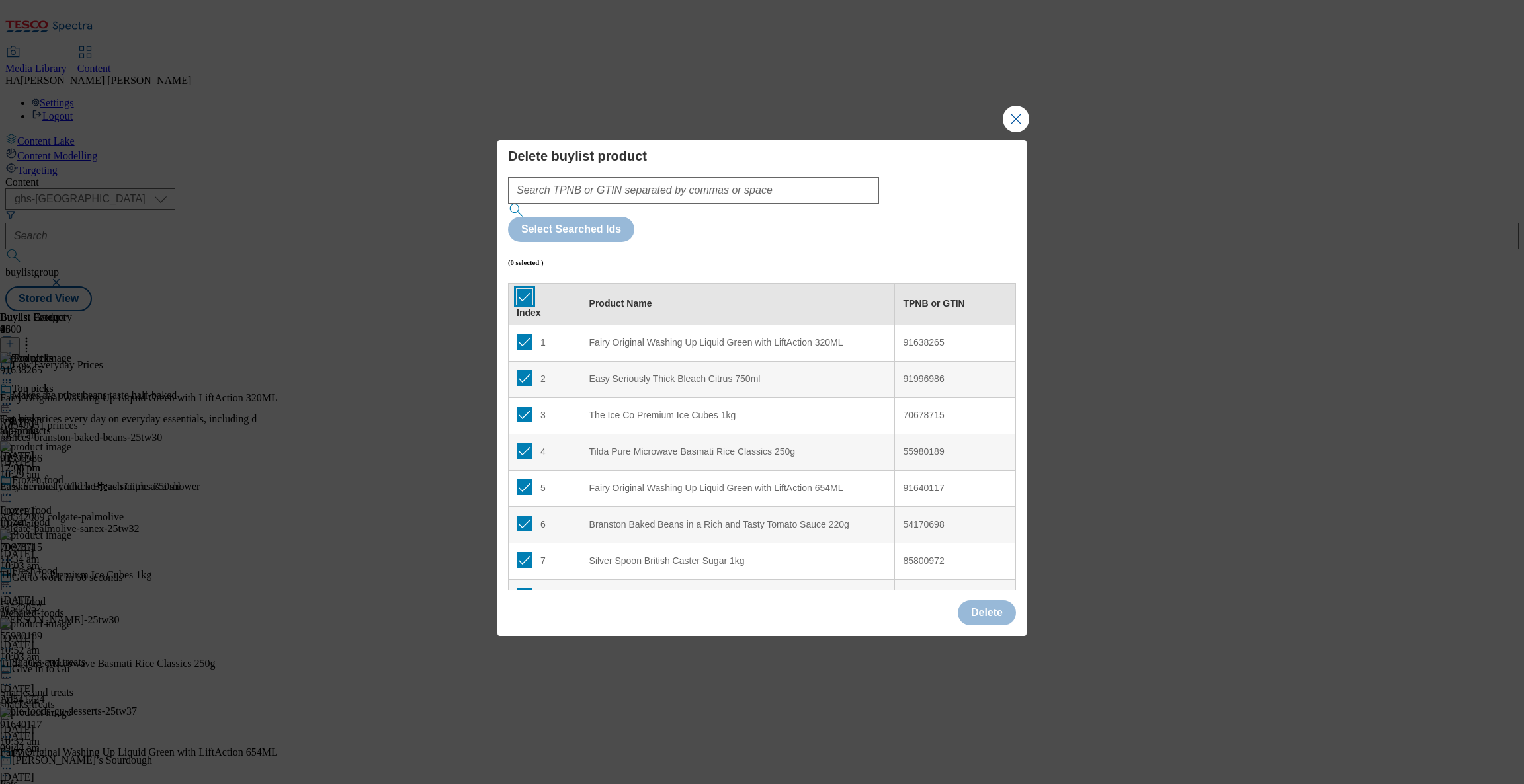
checkbox input "true"
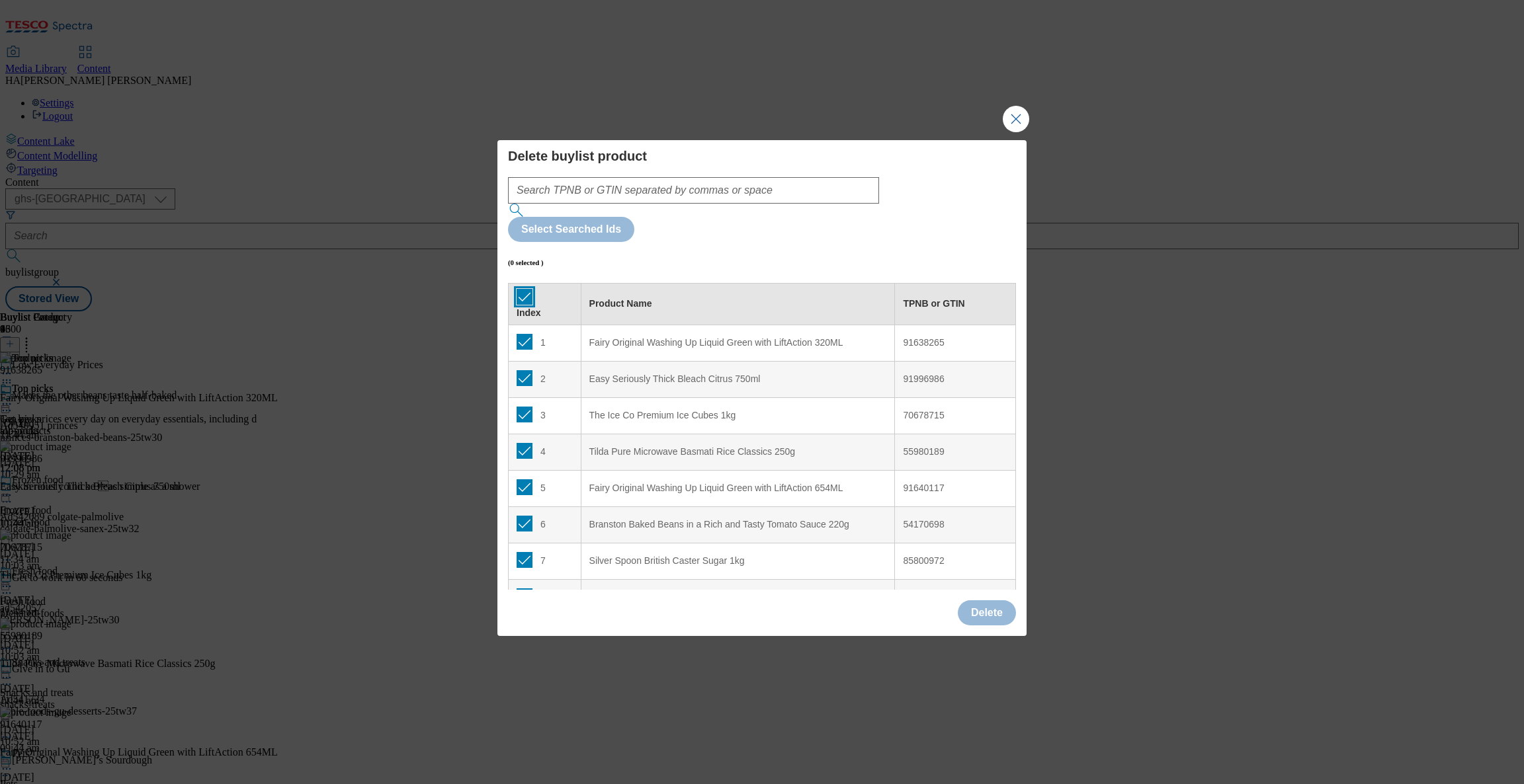
checkbox input "true"
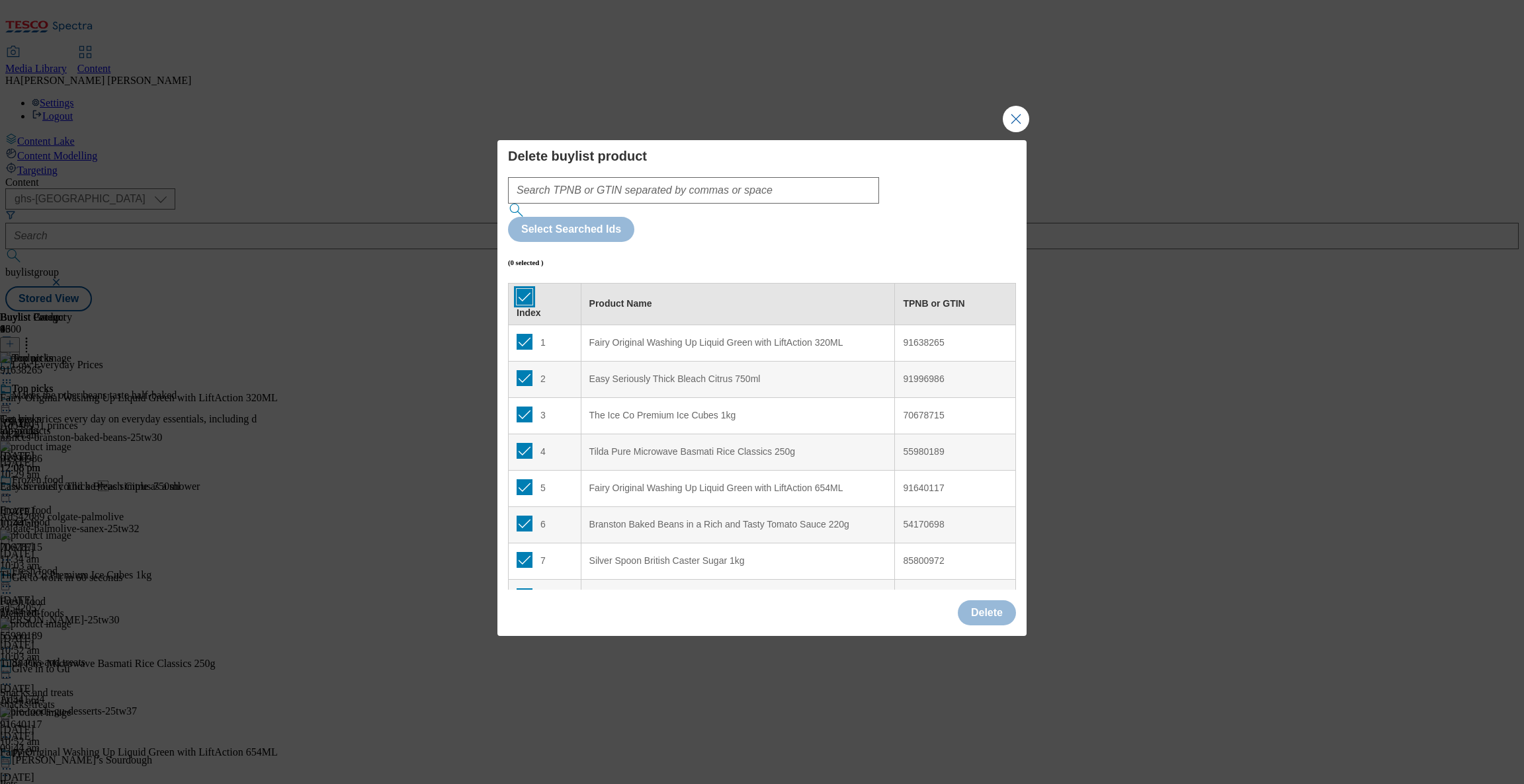
checkbox input "true"
click at [994, 600] on button "Delete" at bounding box center [987, 613] width 58 height 25
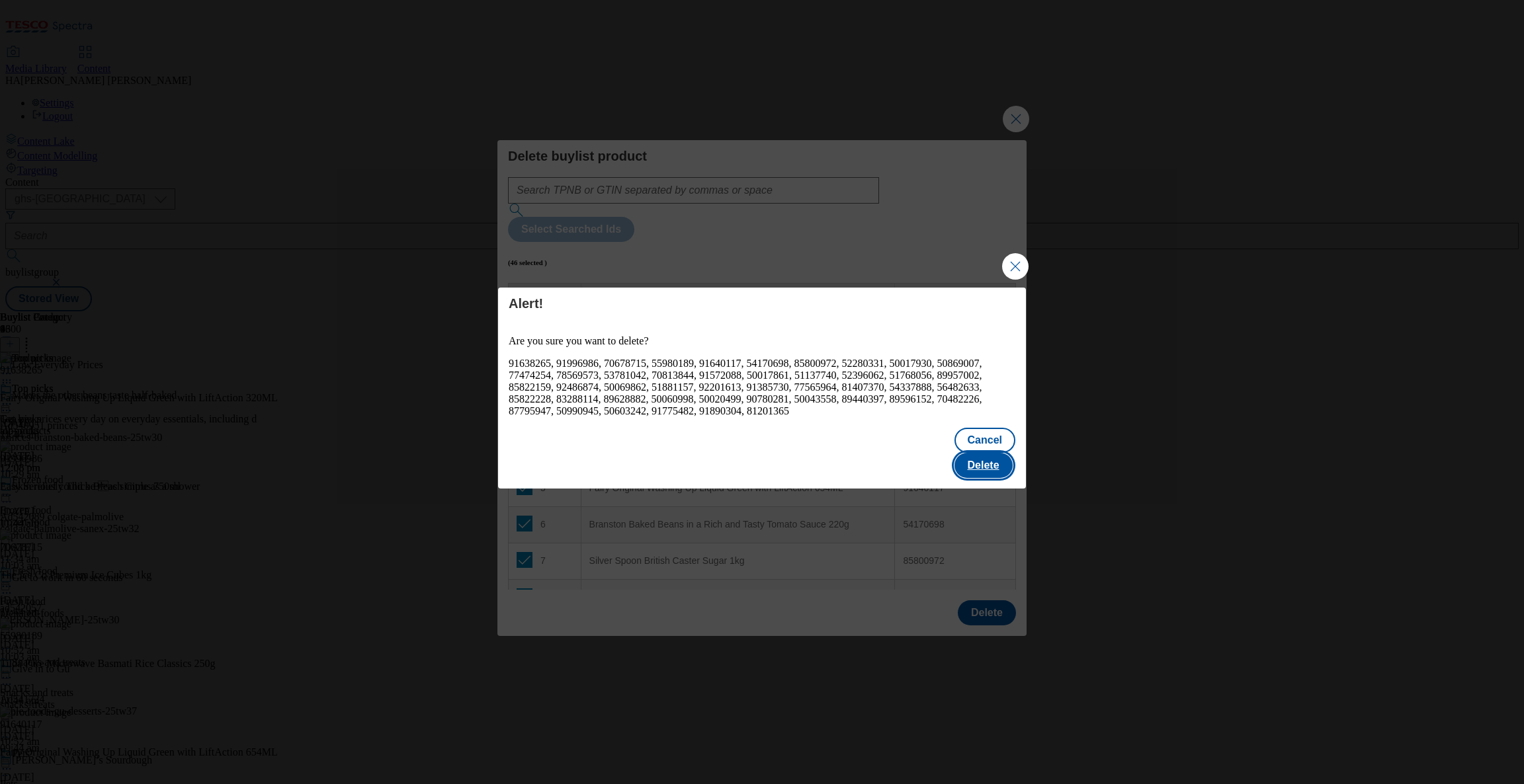
click at [985, 453] on button "Delete" at bounding box center [984, 466] width 58 height 25
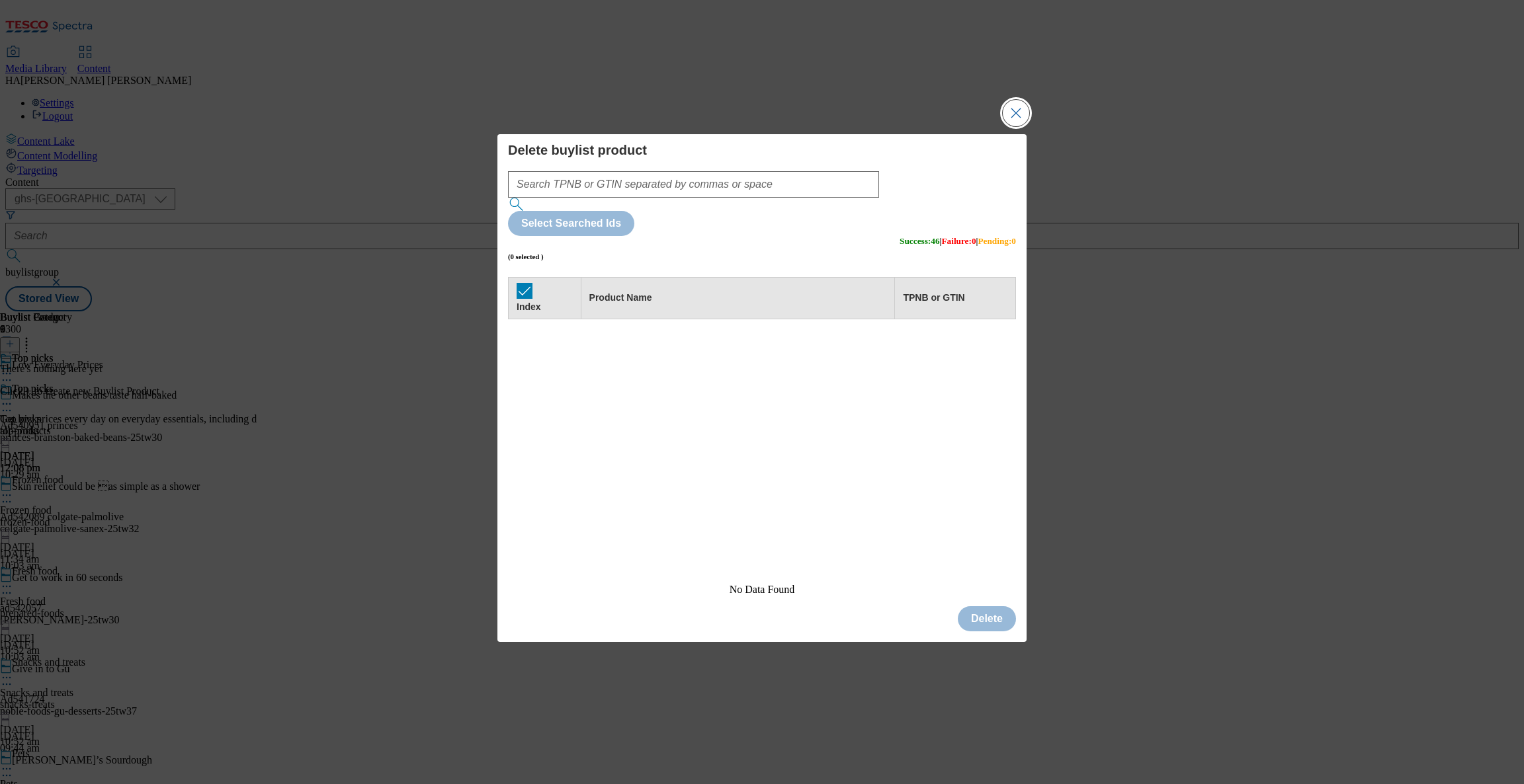
click at [1009, 126] on button "Close Modal" at bounding box center [1016, 113] width 26 height 26
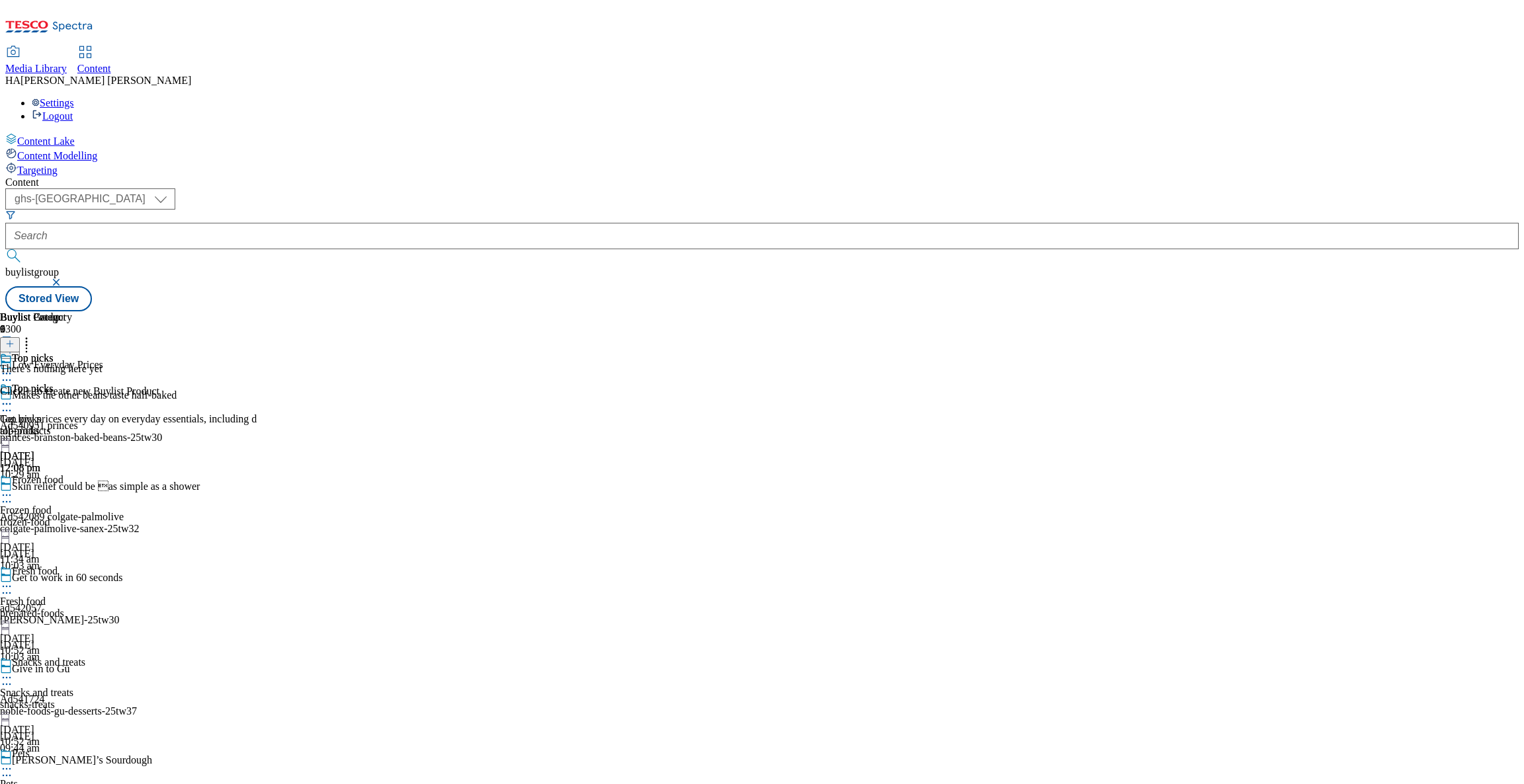
click at [257, 425] on div "all-products" at bounding box center [128, 431] width 257 height 12
click at [15, 339] on icon at bounding box center [10, 344] width 9 height 9
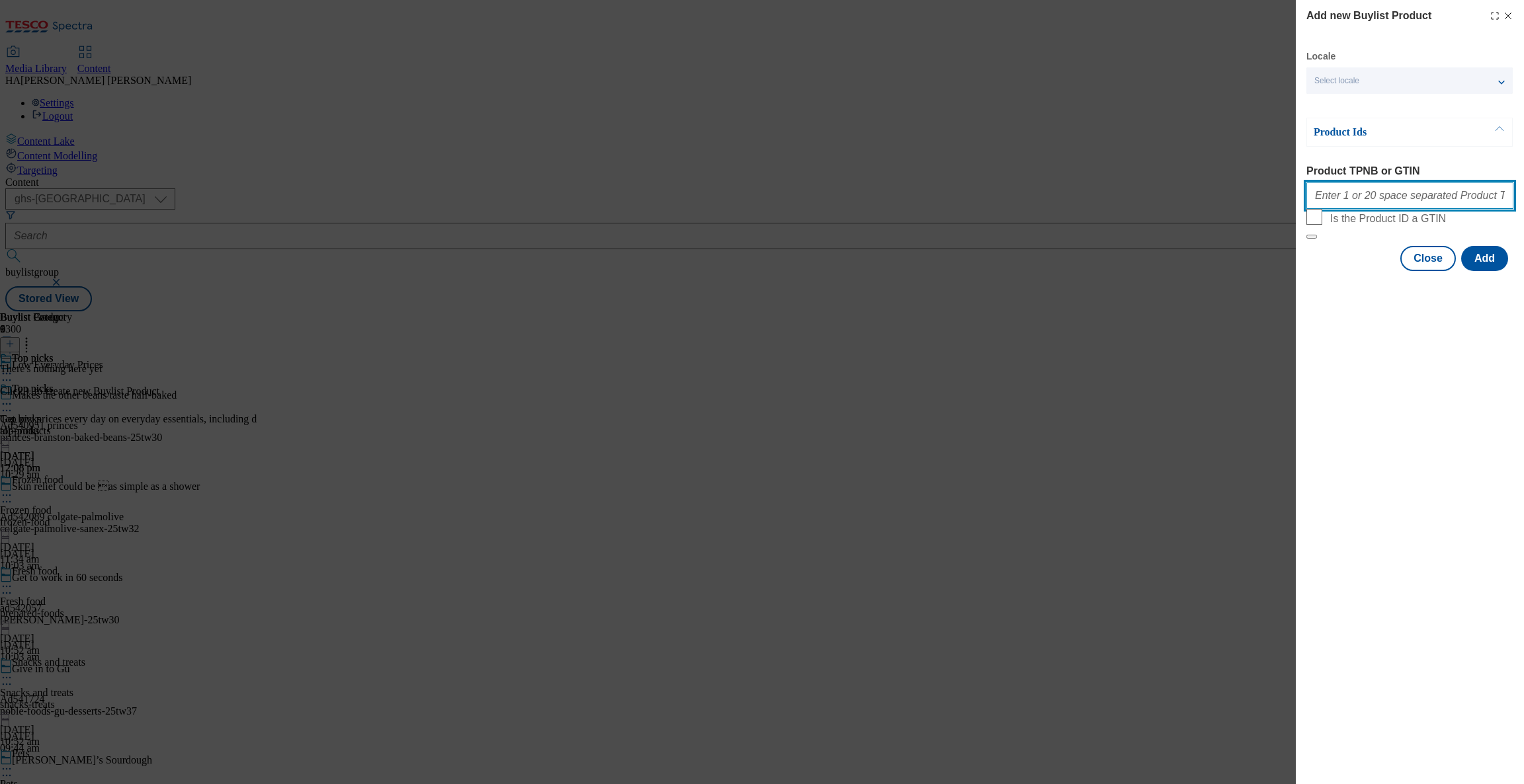
click at [1348, 200] on input "Product TPNB or GTIN" at bounding box center [1410, 196] width 207 height 26
paste input "91638265 91996986 55980189 91640117 85800972 54170698 50017930 52280331 5086900…"
type input "91638265 91996986 55980189 91640117 85800972 54170698 50017930 52280331 5086900…"
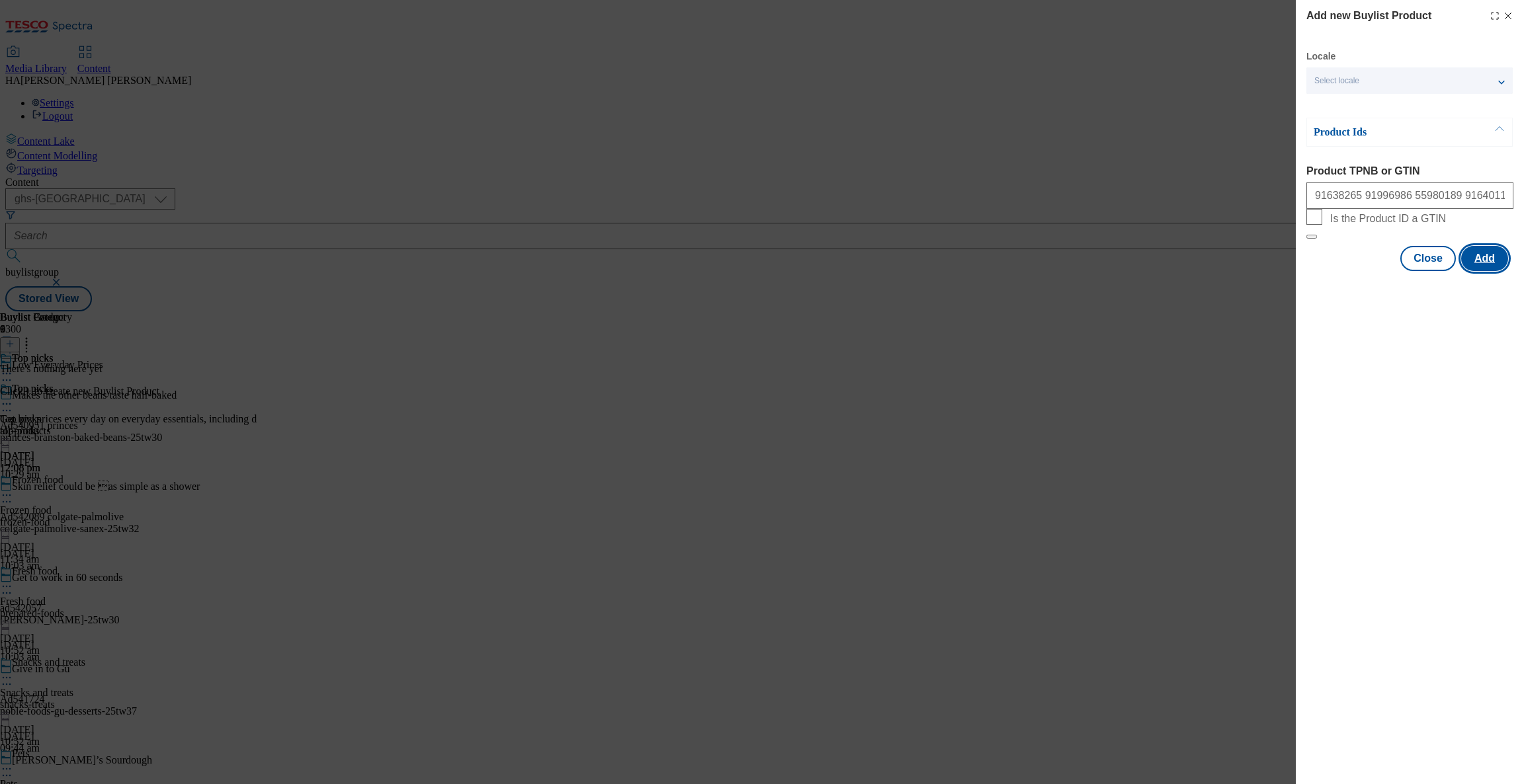
click at [1493, 271] on button "Add" at bounding box center [1485, 259] width 47 height 25
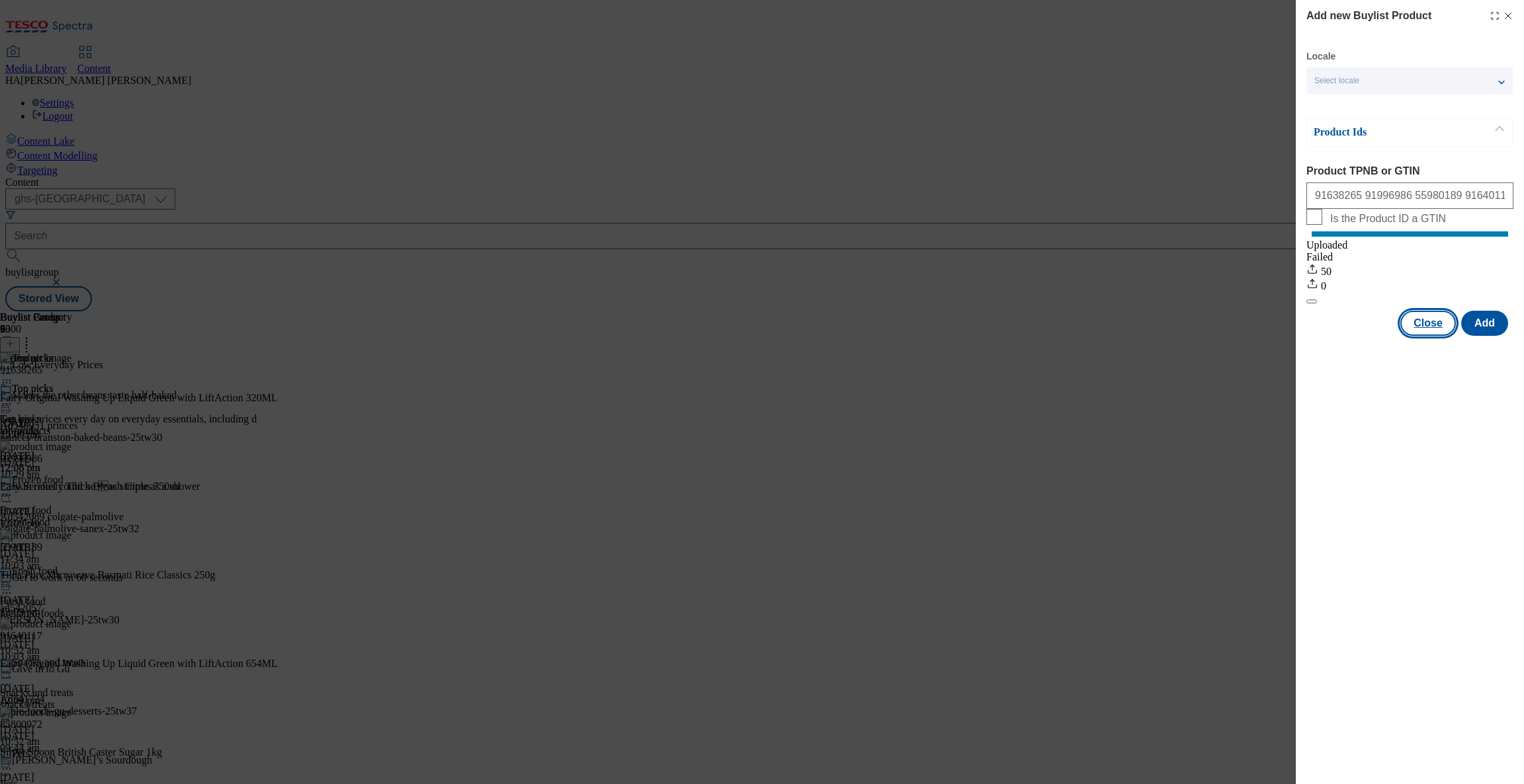
click at [1427, 336] on button "Close" at bounding box center [1427, 323] width 55 height 25
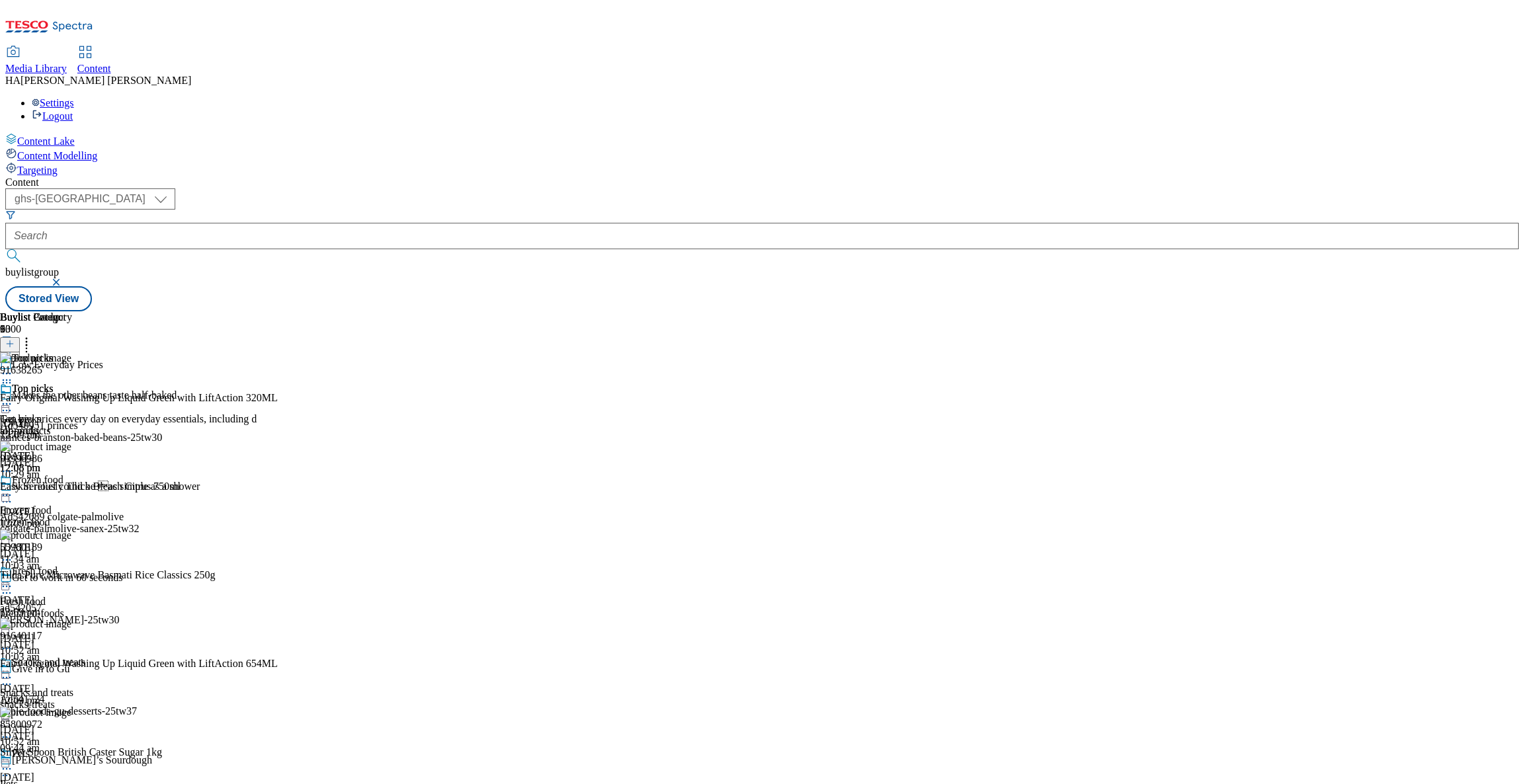
click at [13, 397] on icon at bounding box center [7, 404] width 13 height 13
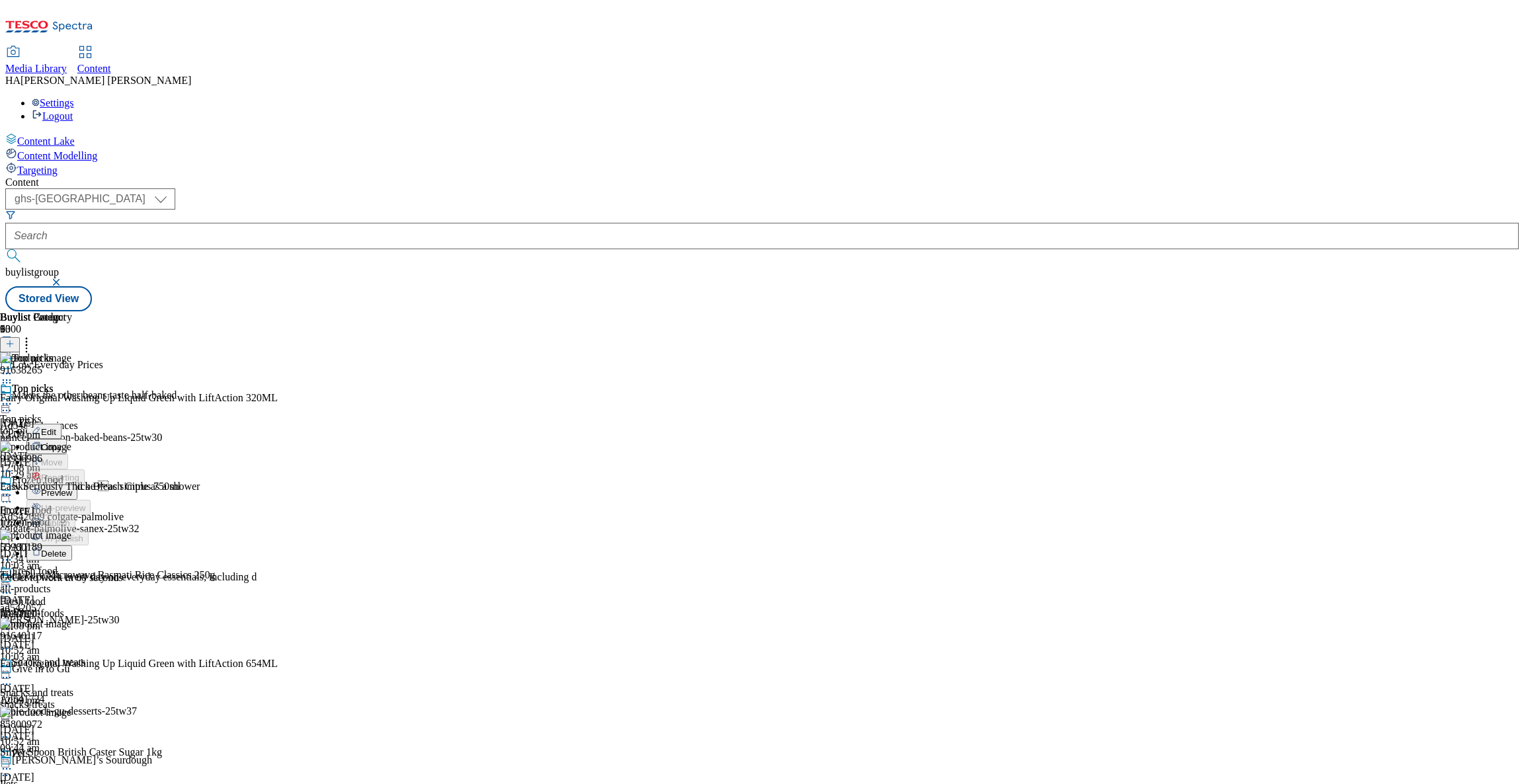
click at [72, 488] on span "Preview" at bounding box center [56, 493] width 31 height 10
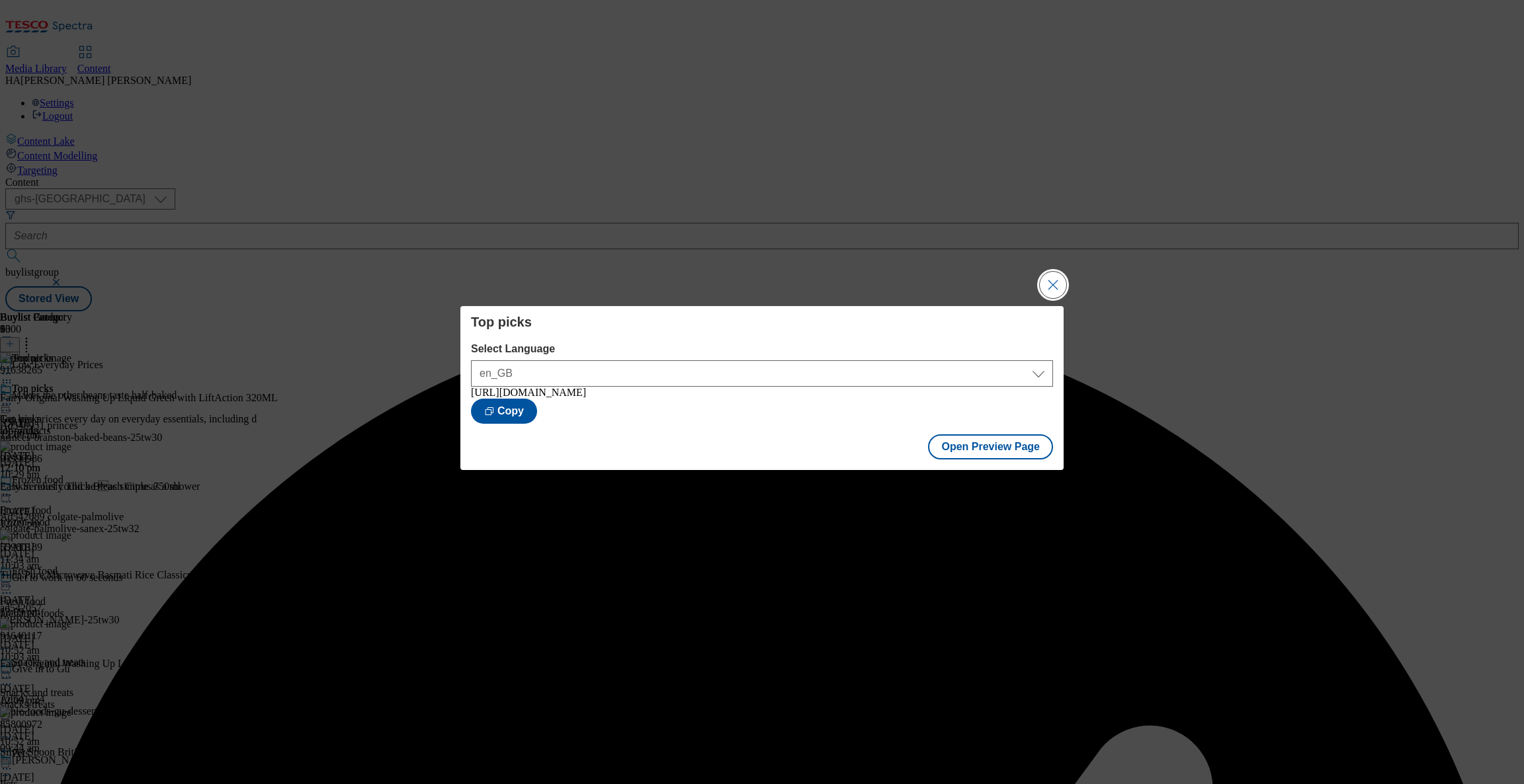
click at [1053, 279] on button "Close Modal" at bounding box center [1053, 285] width 26 height 26
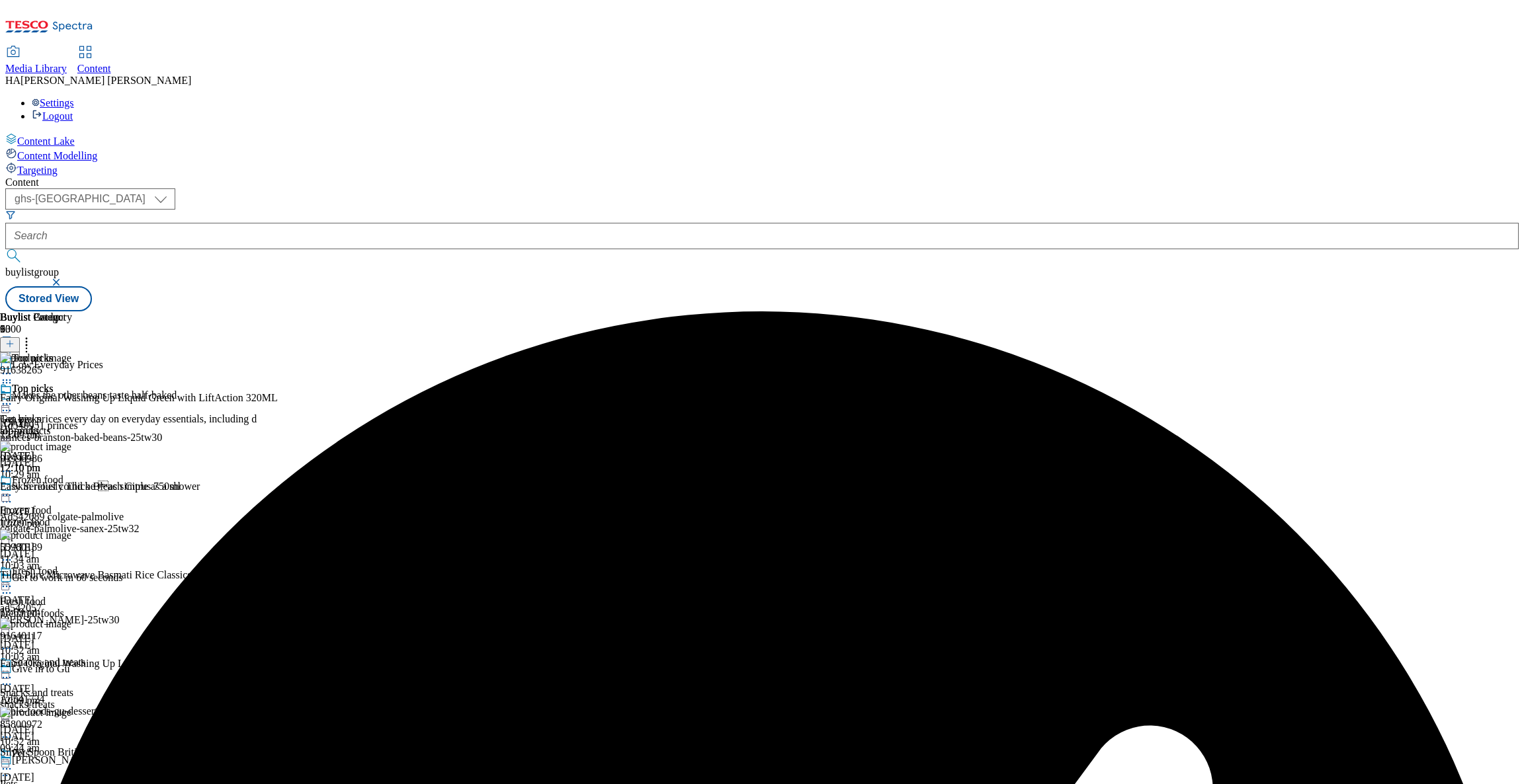
click at [13, 397] on icon at bounding box center [7, 404] width 13 height 13
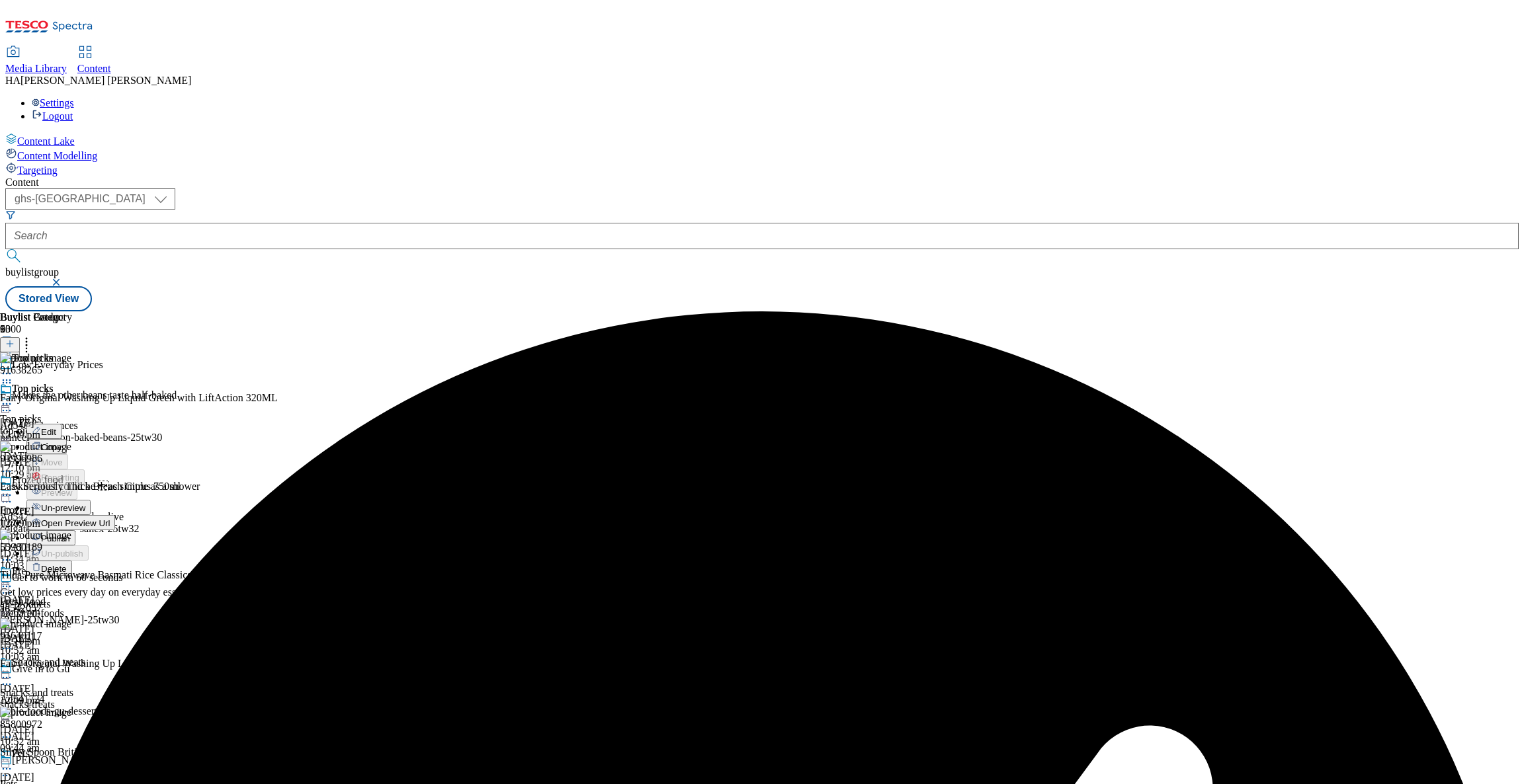
click at [70, 534] on span "Publish" at bounding box center [55, 539] width 29 height 10
